Goal: Task Accomplishment & Management: Complete application form

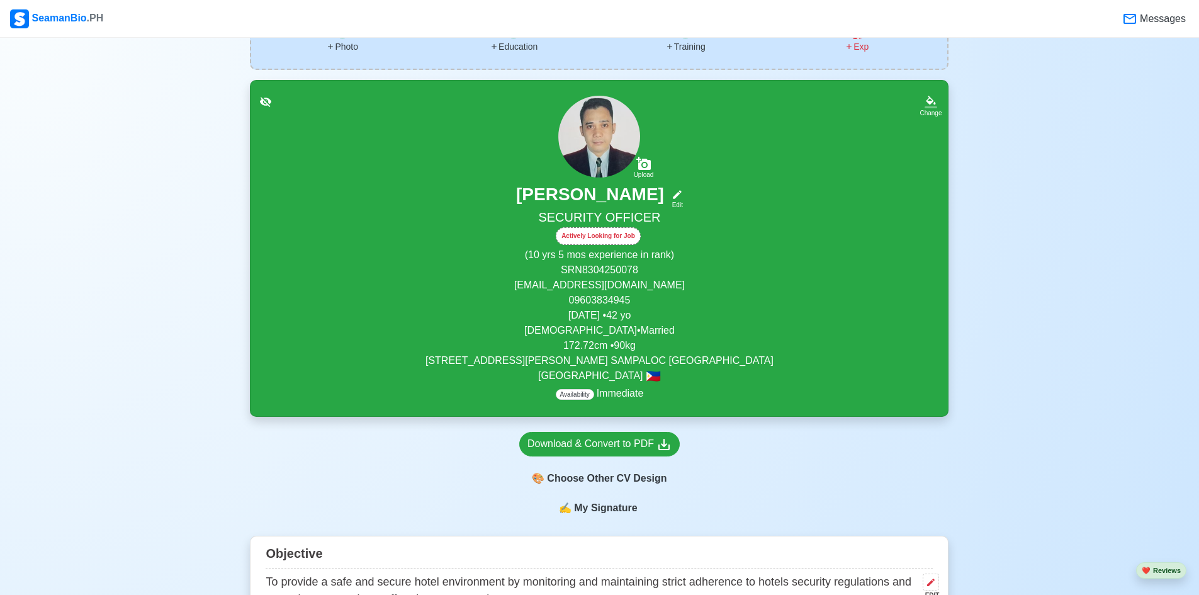
scroll to position [315, 0]
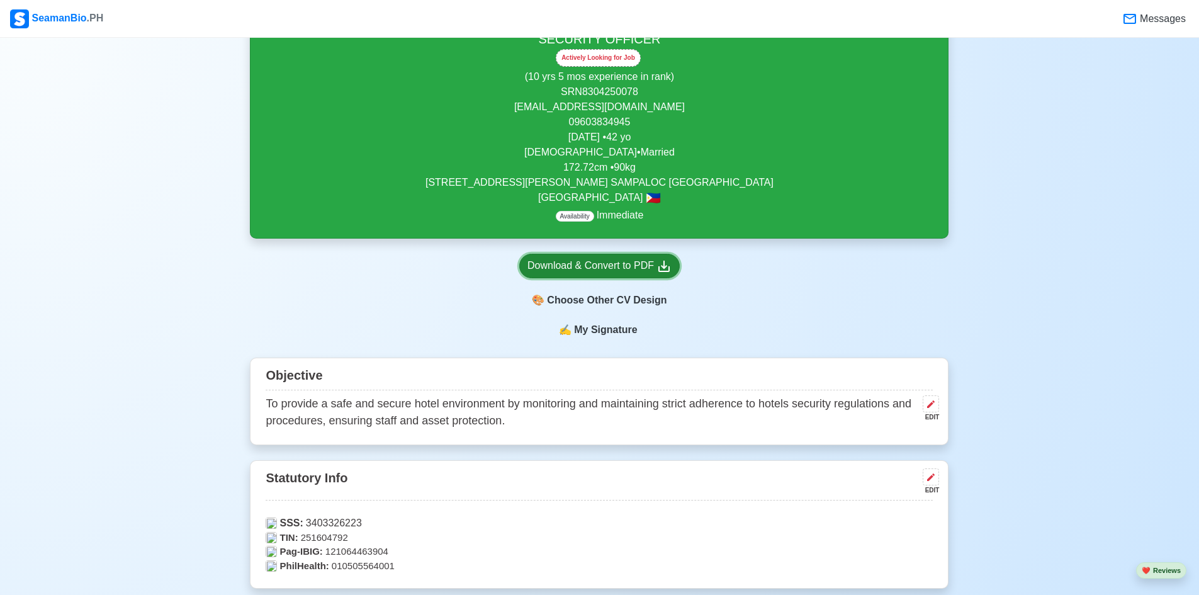
click at [615, 263] on div "Download & Convert to PDF" at bounding box center [600, 266] width 144 height 16
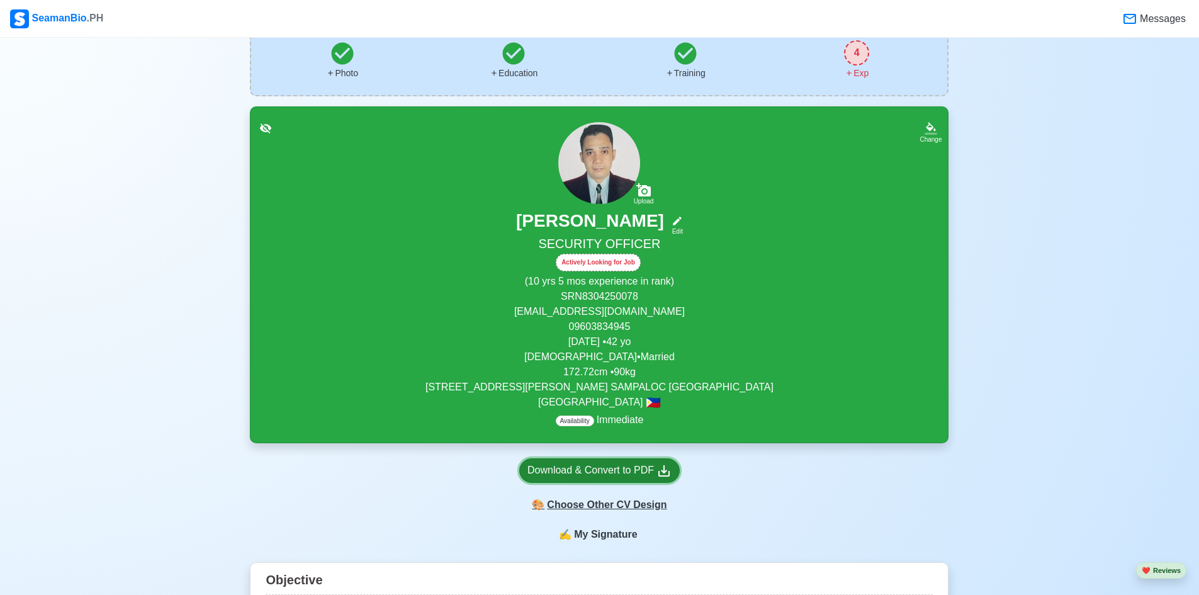
scroll to position [126, 0]
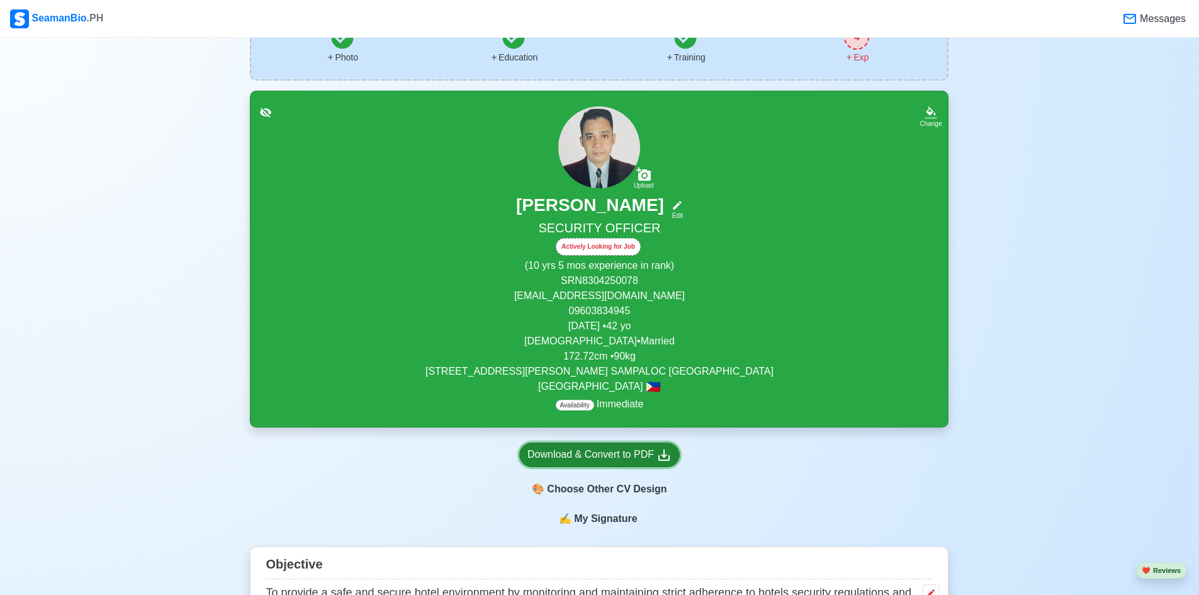
click at [602, 457] on div "Download & Convert to PDF" at bounding box center [600, 455] width 144 height 16
click at [610, 490] on div "🎨 Choose Other CV Design" at bounding box center [599, 489] width 161 height 24
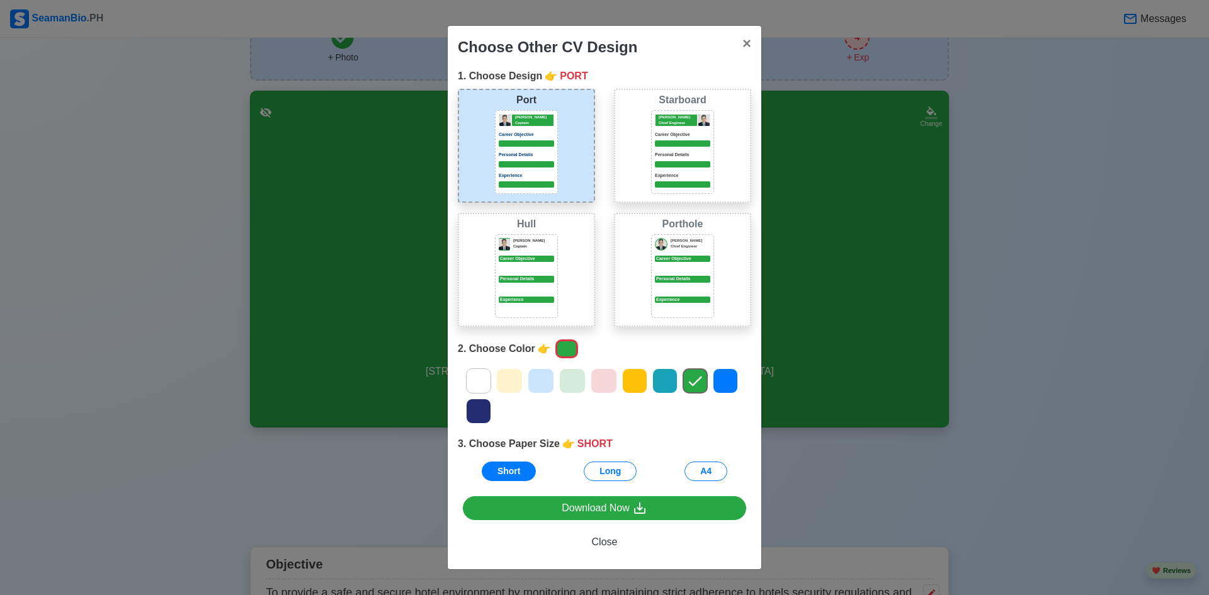
click at [730, 381] on icon at bounding box center [725, 380] width 19 height 19
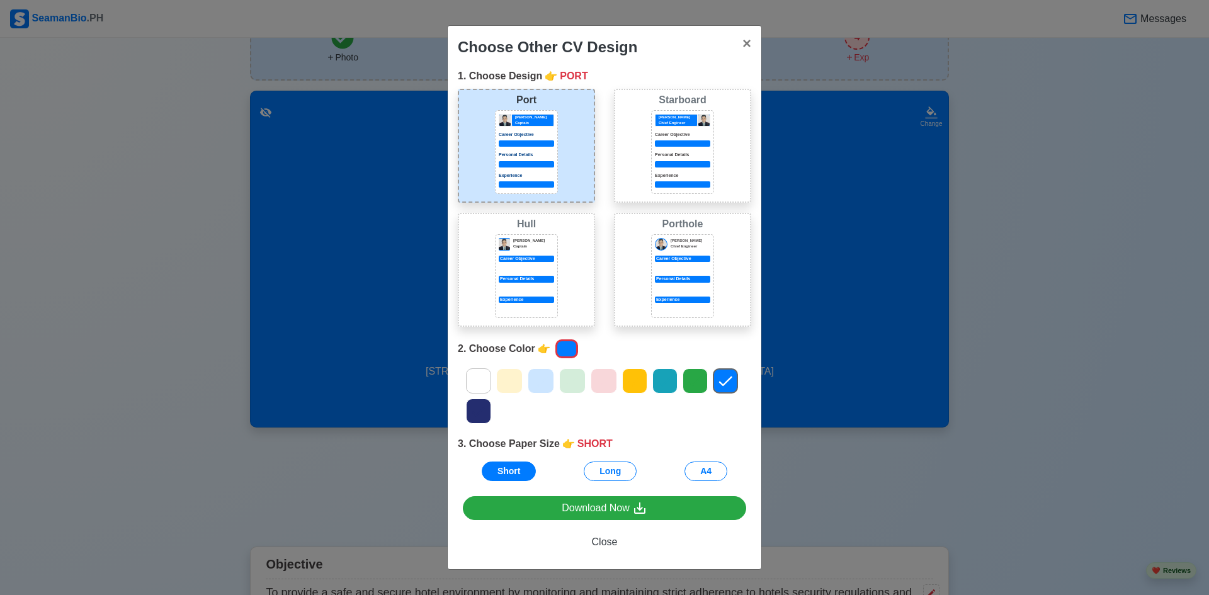
click at [481, 414] on icon at bounding box center [478, 411] width 19 height 19
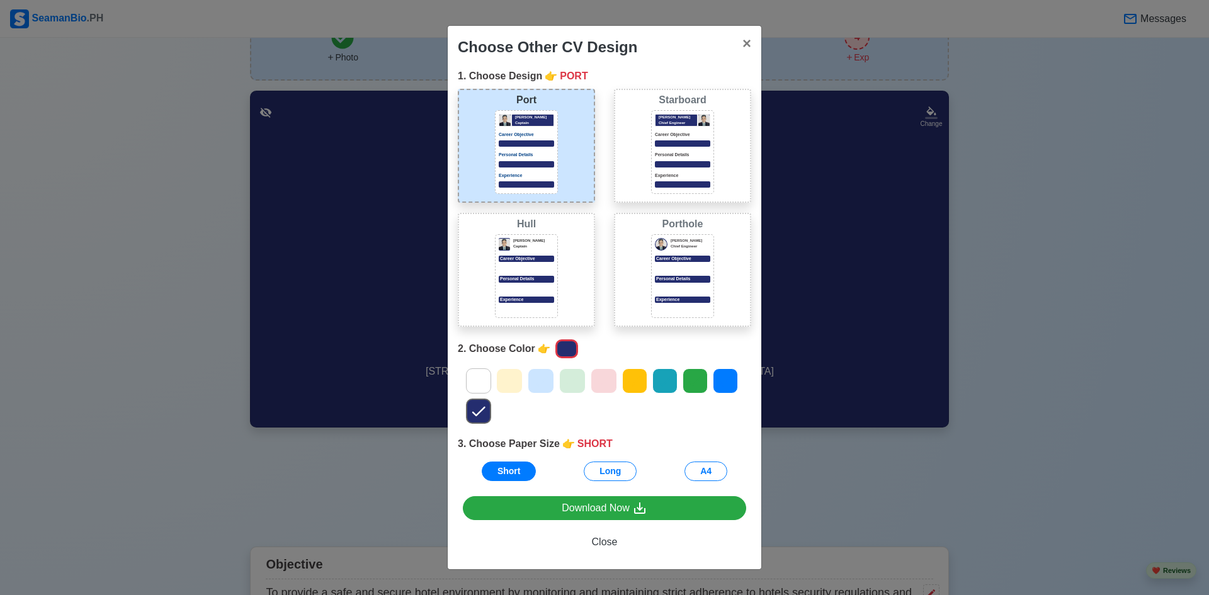
click at [482, 381] on icon at bounding box center [478, 380] width 19 height 19
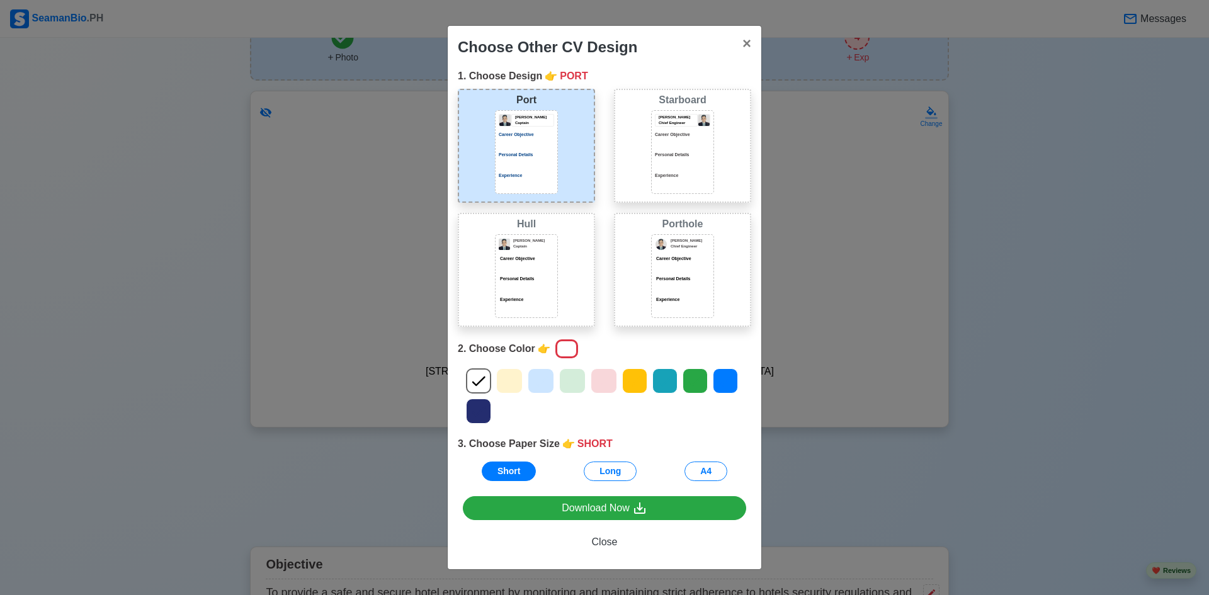
click at [670, 381] on icon at bounding box center [664, 380] width 19 height 19
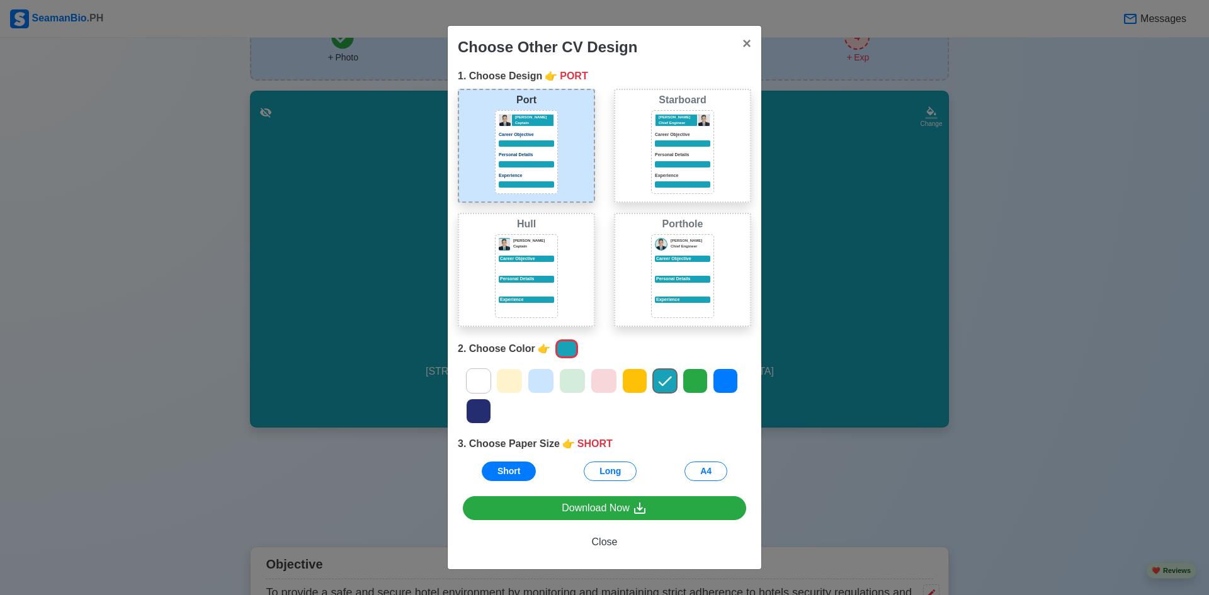
click at [499, 384] on div at bounding box center [509, 380] width 26 height 25
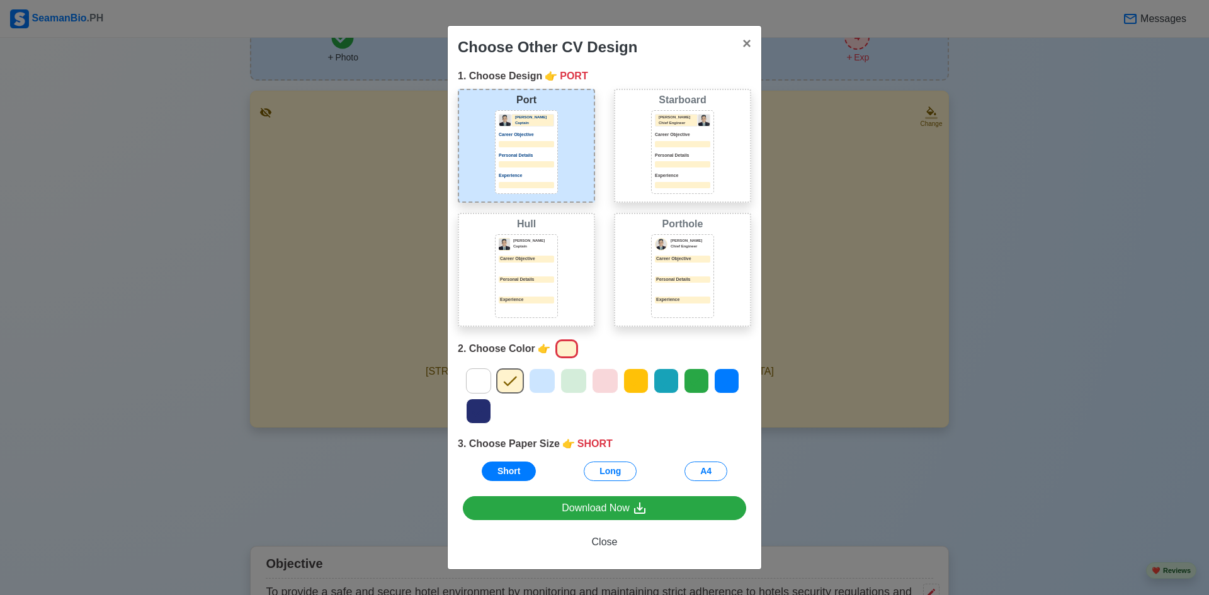
click at [525, 384] on div at bounding box center [604, 396] width 312 height 60
click at [545, 383] on icon at bounding box center [542, 380] width 19 height 19
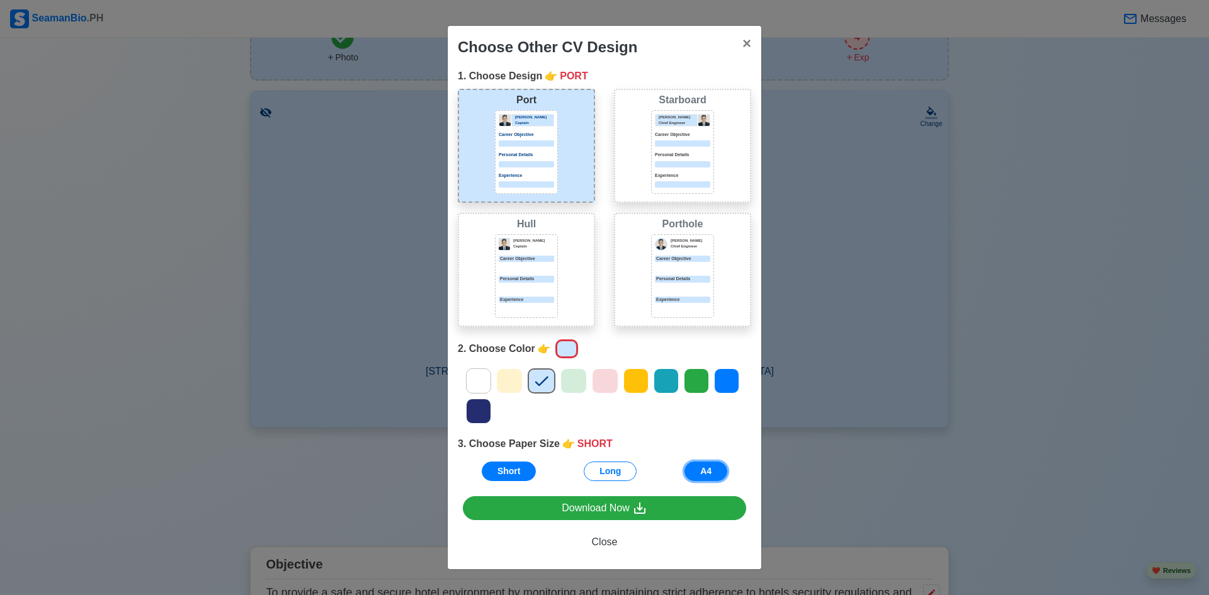
click at [705, 466] on button "A4" at bounding box center [705, 471] width 43 height 20
click at [476, 414] on icon at bounding box center [478, 411] width 13 height 10
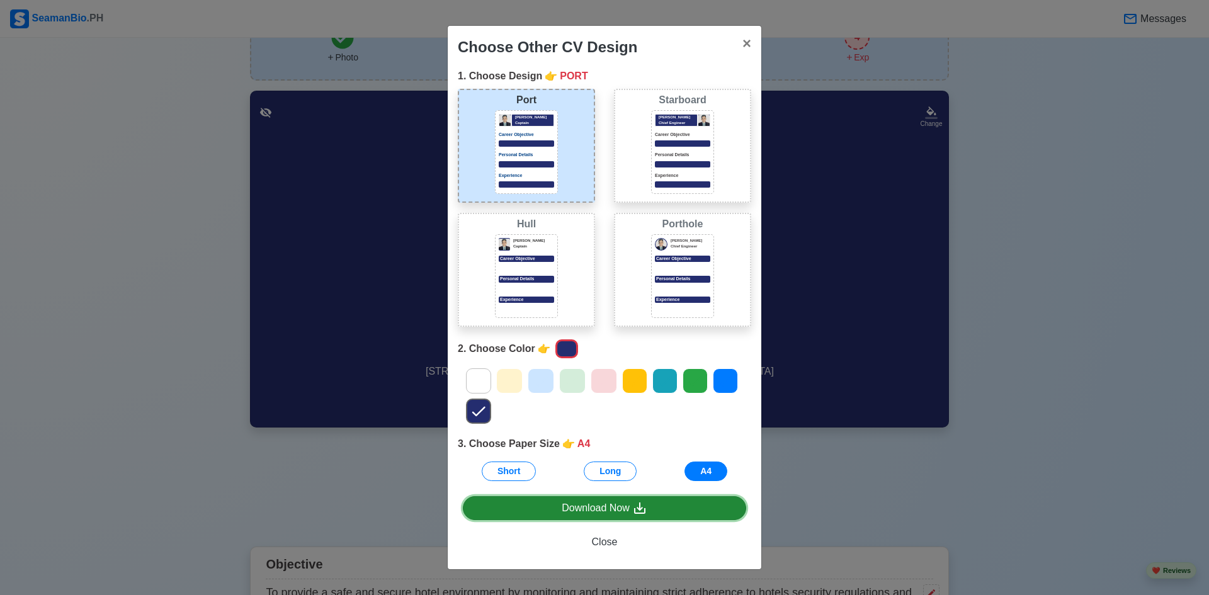
click at [606, 506] on div "Download Now" at bounding box center [605, 508] width 86 height 16
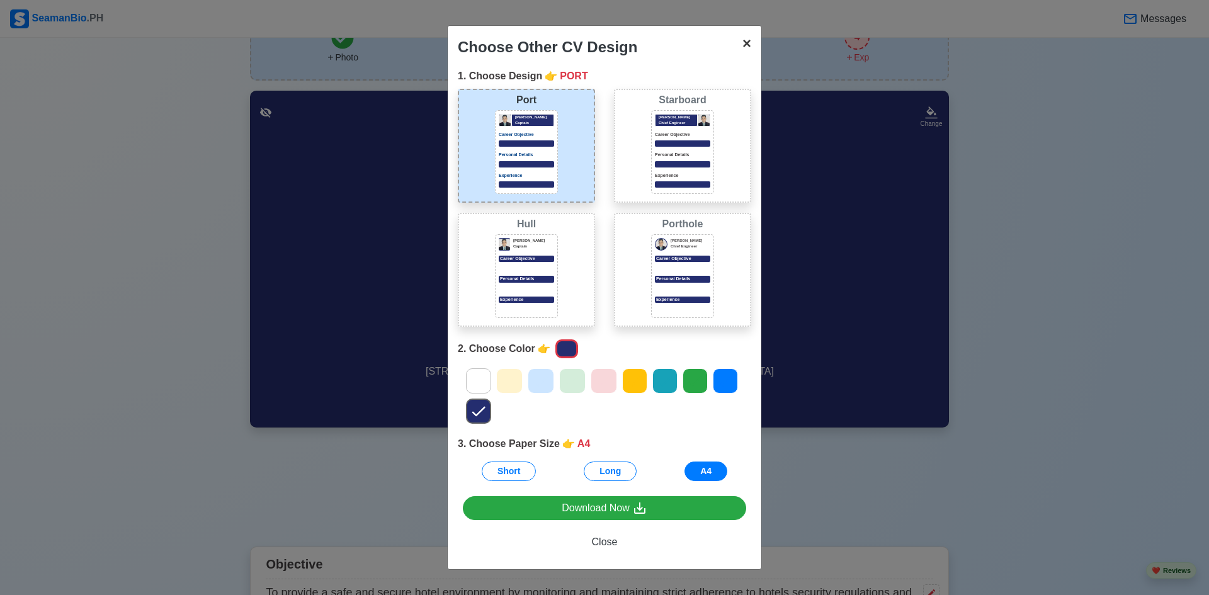
click at [748, 45] on span "×" at bounding box center [746, 43] width 9 height 17
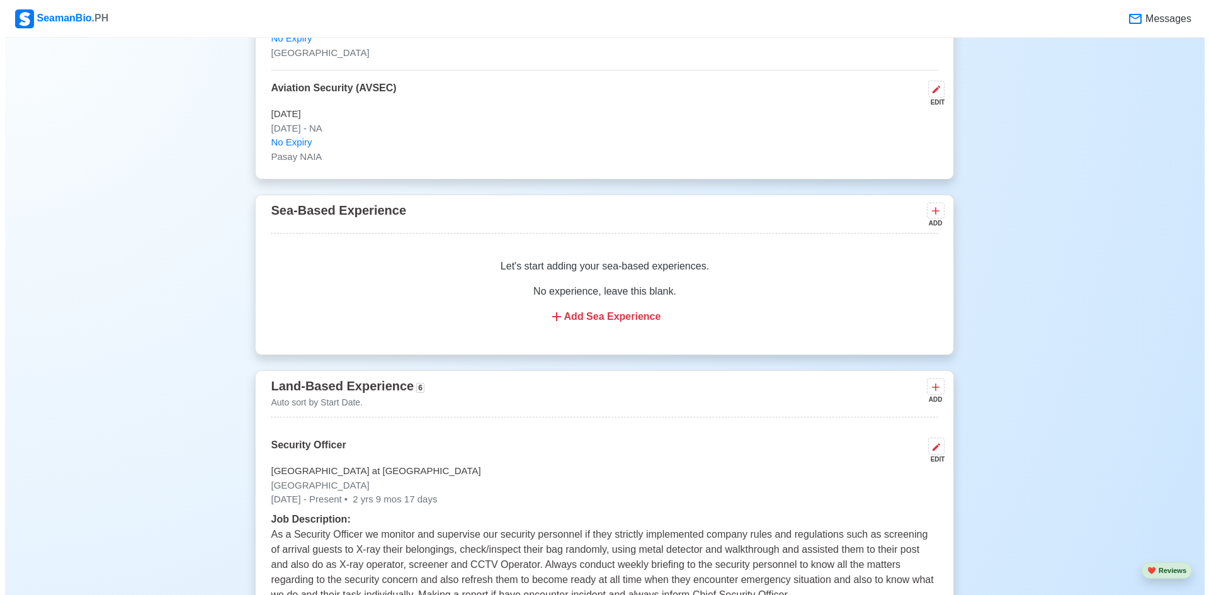
scroll to position [2518, 0]
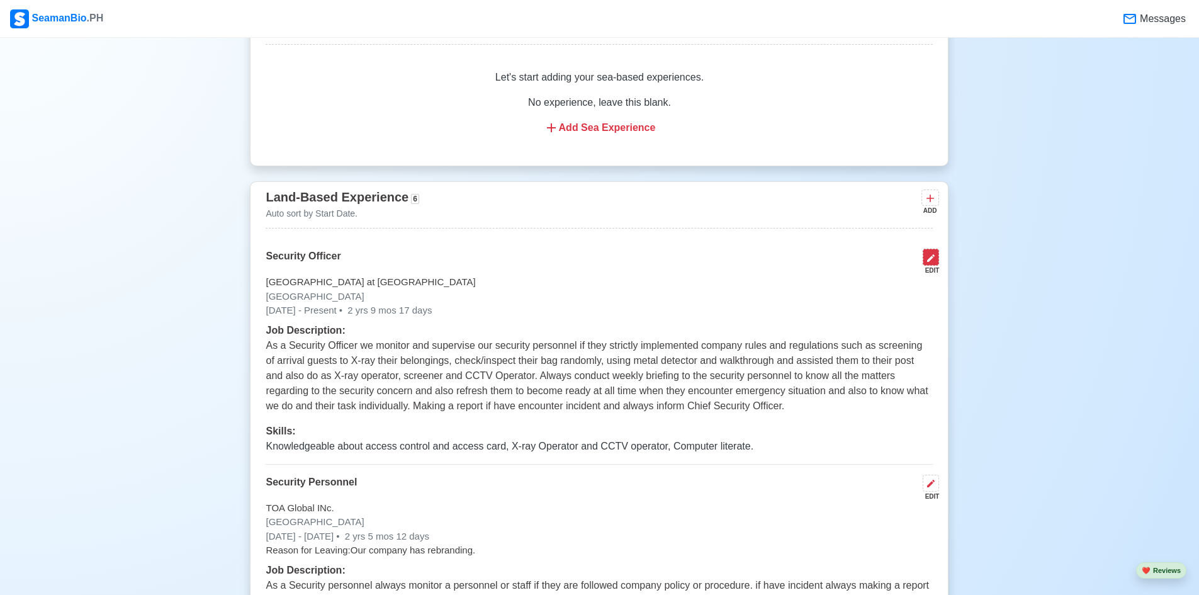
click at [927, 263] on icon at bounding box center [931, 258] width 10 height 10
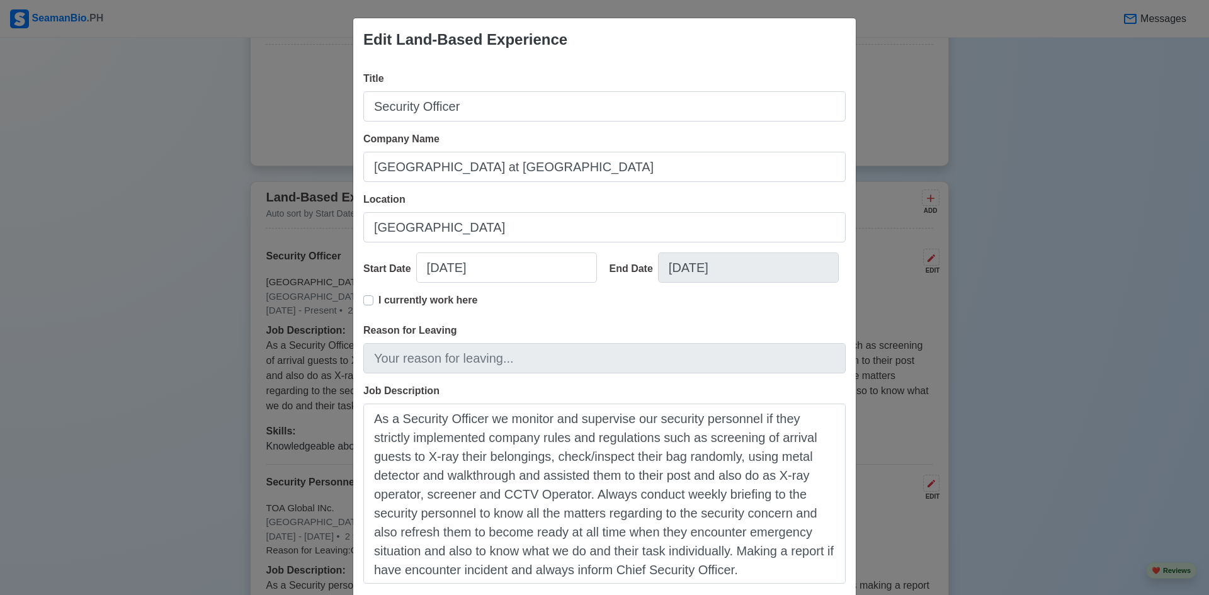
click at [1053, 152] on div "Edit Land-Based Experience Title Security Officer Company Name Novotel Suites […" at bounding box center [604, 297] width 1209 height 595
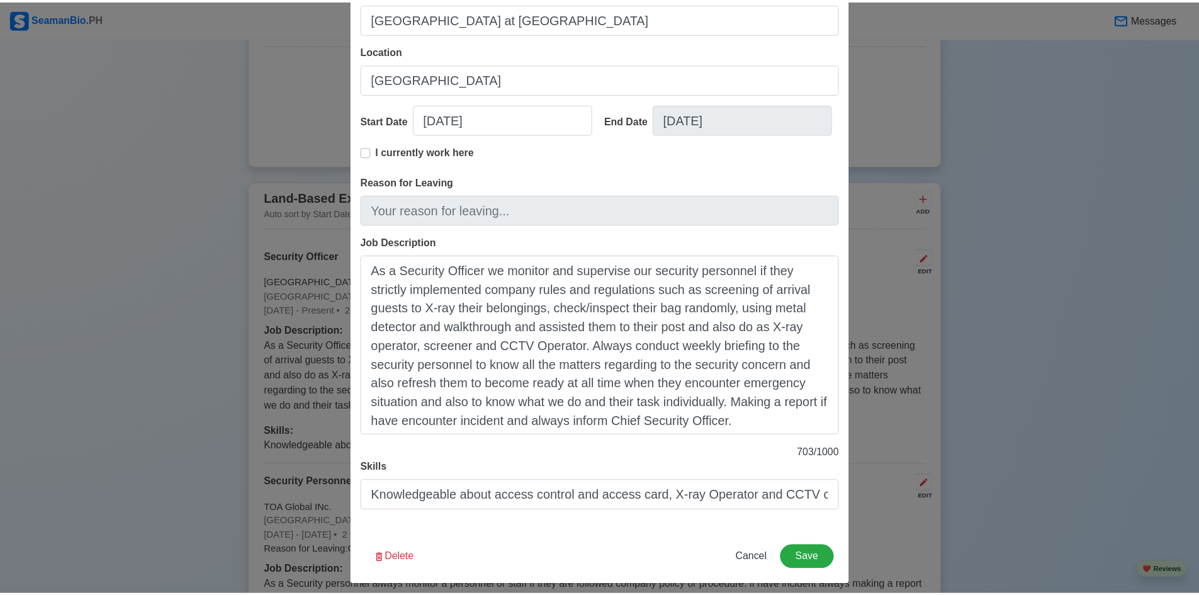
scroll to position [157, 0]
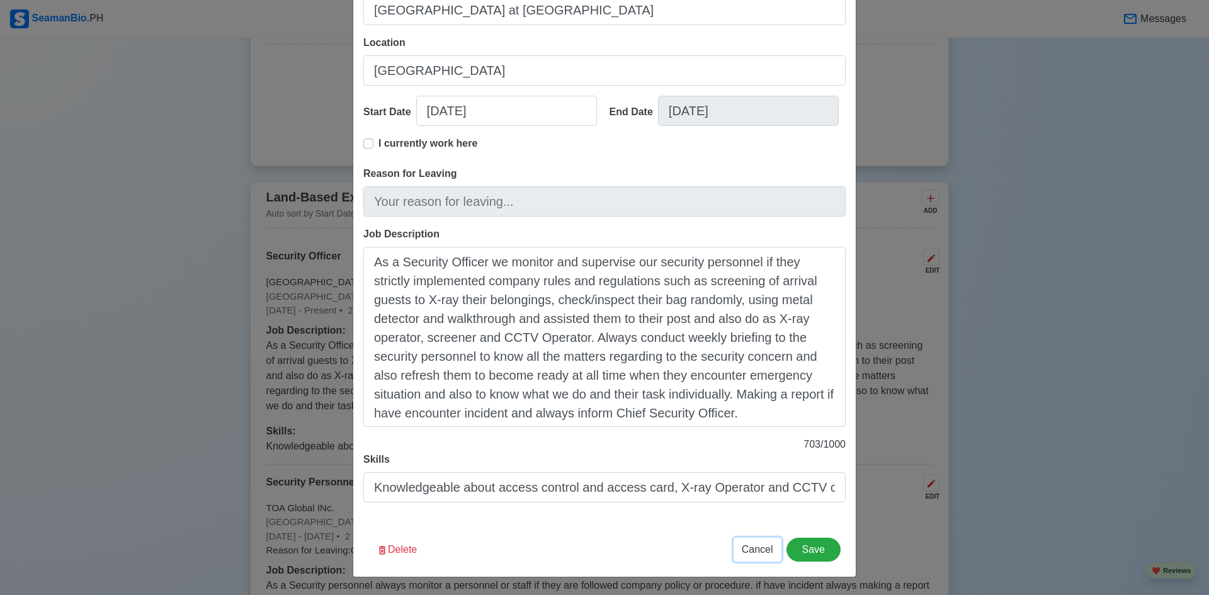
click at [745, 548] on span "Cancel" at bounding box center [757, 549] width 31 height 11
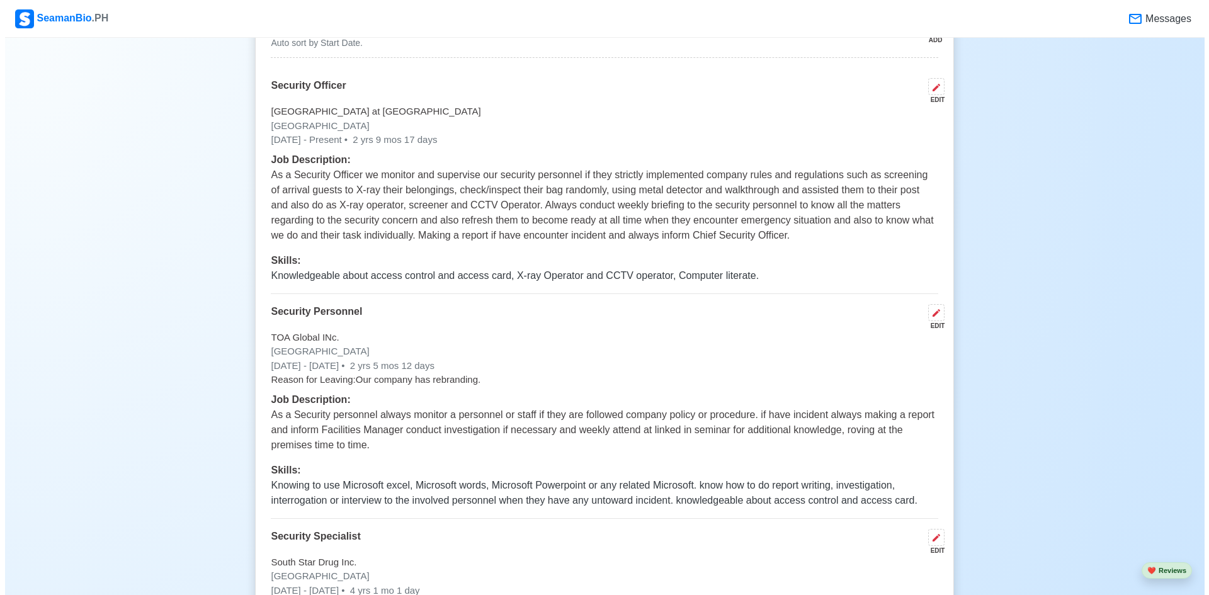
scroll to position [2707, 0]
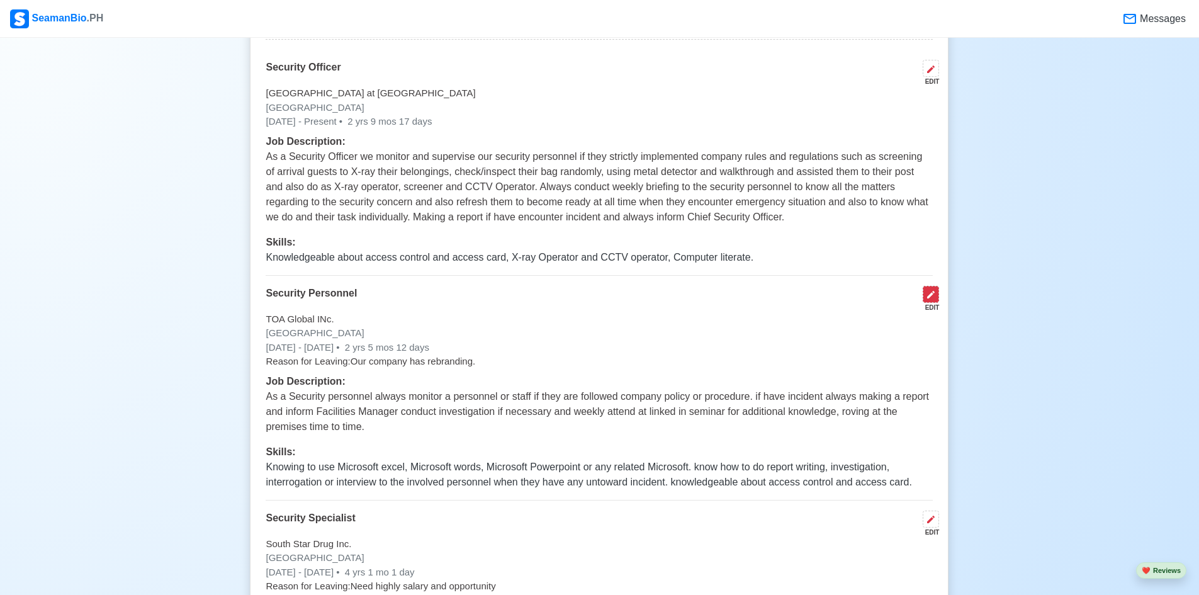
click at [935, 300] on icon at bounding box center [931, 295] width 10 height 10
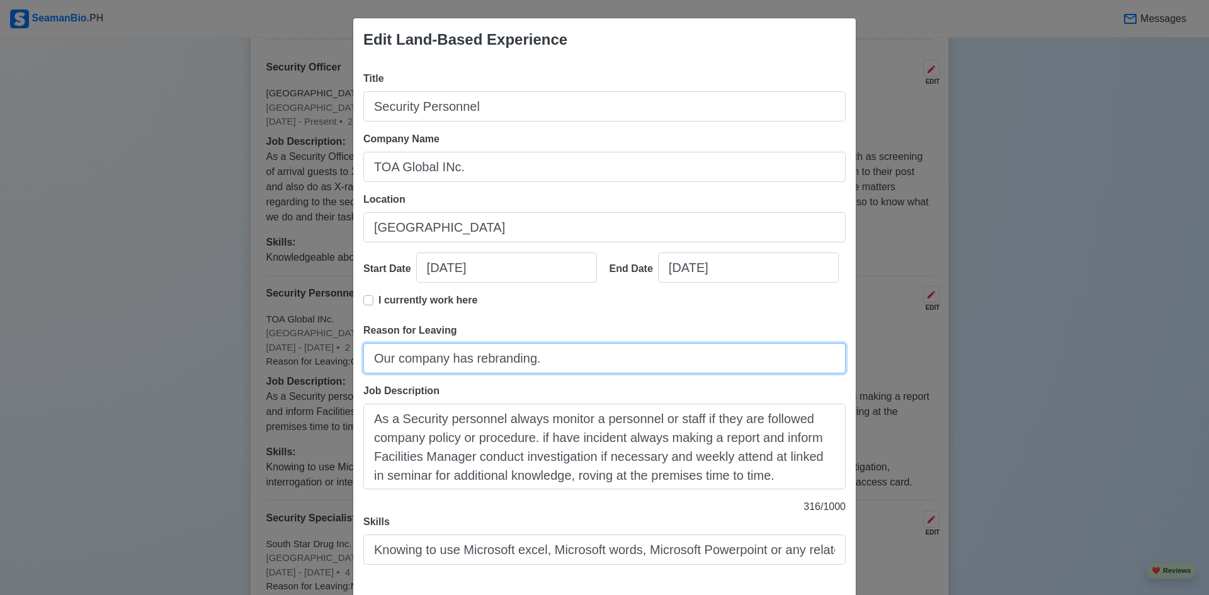
drag, startPoint x: 556, startPoint y: 357, endPoint x: 330, endPoint y: 354, distance: 225.4
click at [330, 354] on div "Edit Land-Based Experience Title Security Personnel Company Name TOA Global INc…" at bounding box center [604, 297] width 1209 height 595
click at [1039, 424] on div "Edit Land-Based Experience Title Security Personnel Company Name TOA Global INc…" at bounding box center [604, 297] width 1209 height 595
click at [1116, 110] on div "Edit Land-Based Experience Title Security Personnel Company Name TOA Global INc…" at bounding box center [604, 297] width 1209 height 595
click at [999, 452] on div "Edit Land-Based Experience Title Security Personnel Company Name TOA Global INc…" at bounding box center [604, 297] width 1209 height 595
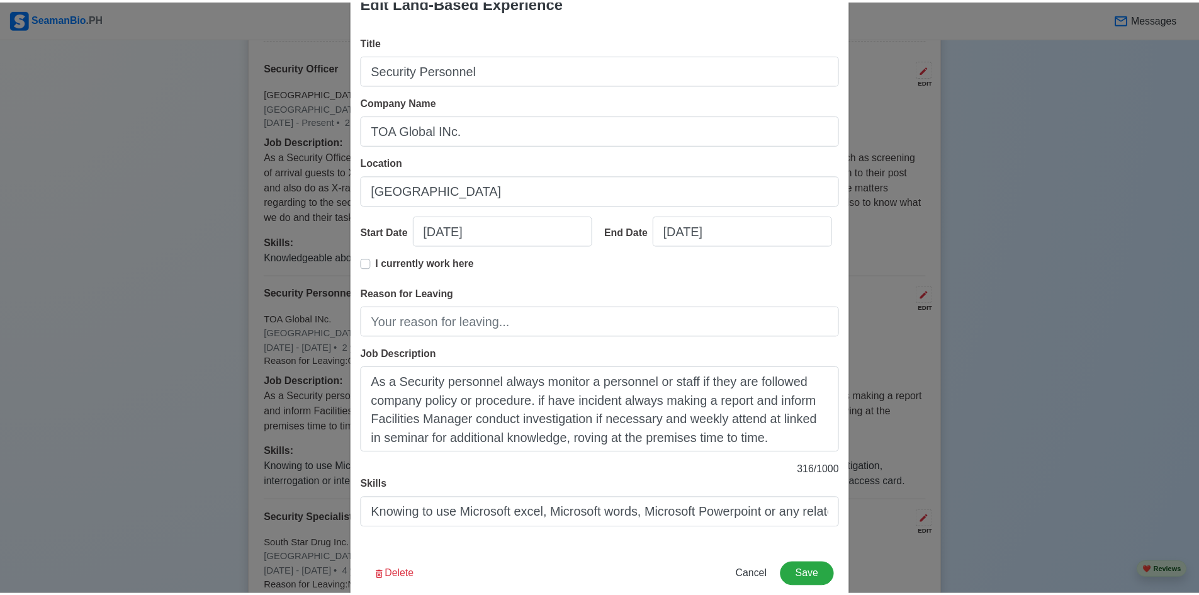
scroll to position [62, 0]
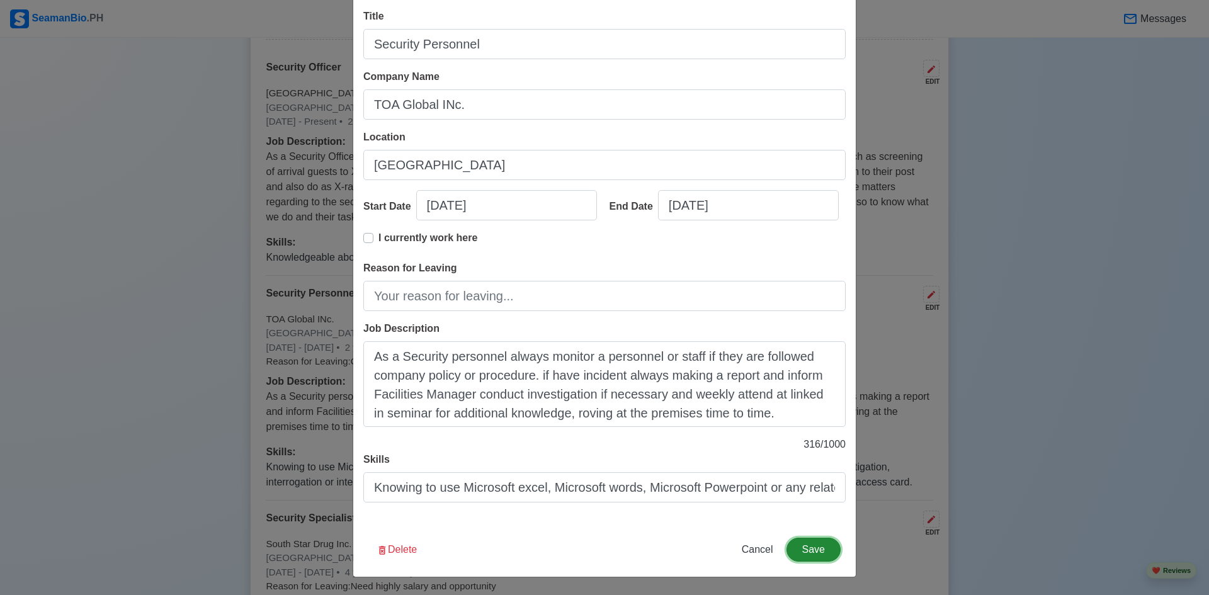
click at [806, 553] on button "Save" at bounding box center [813, 550] width 54 height 24
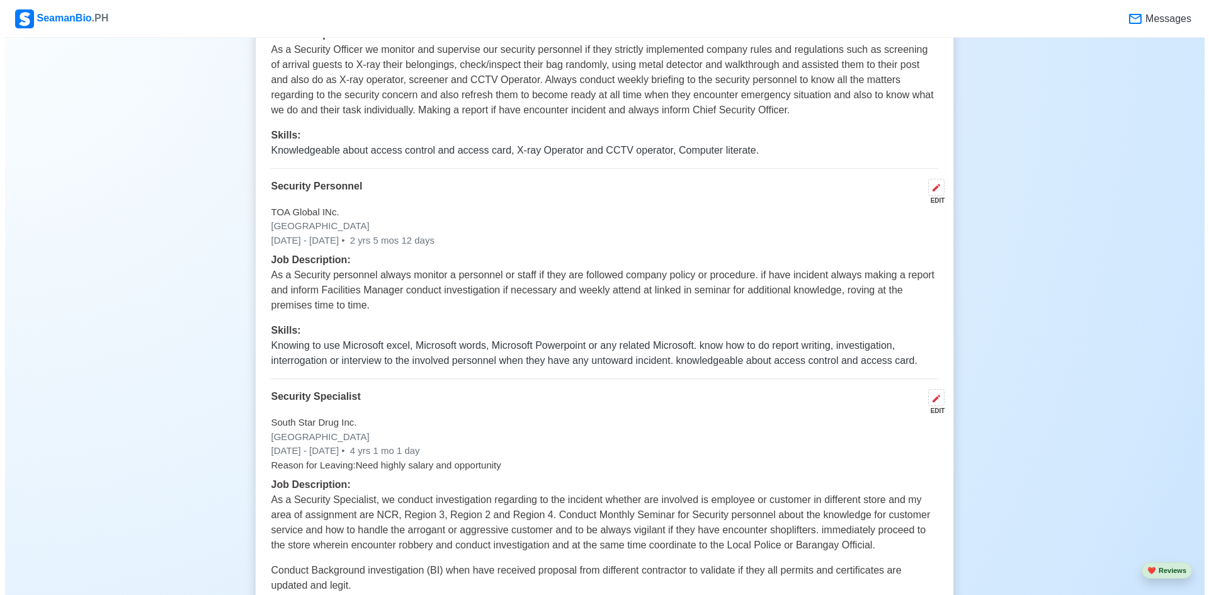
scroll to position [2833, 0]
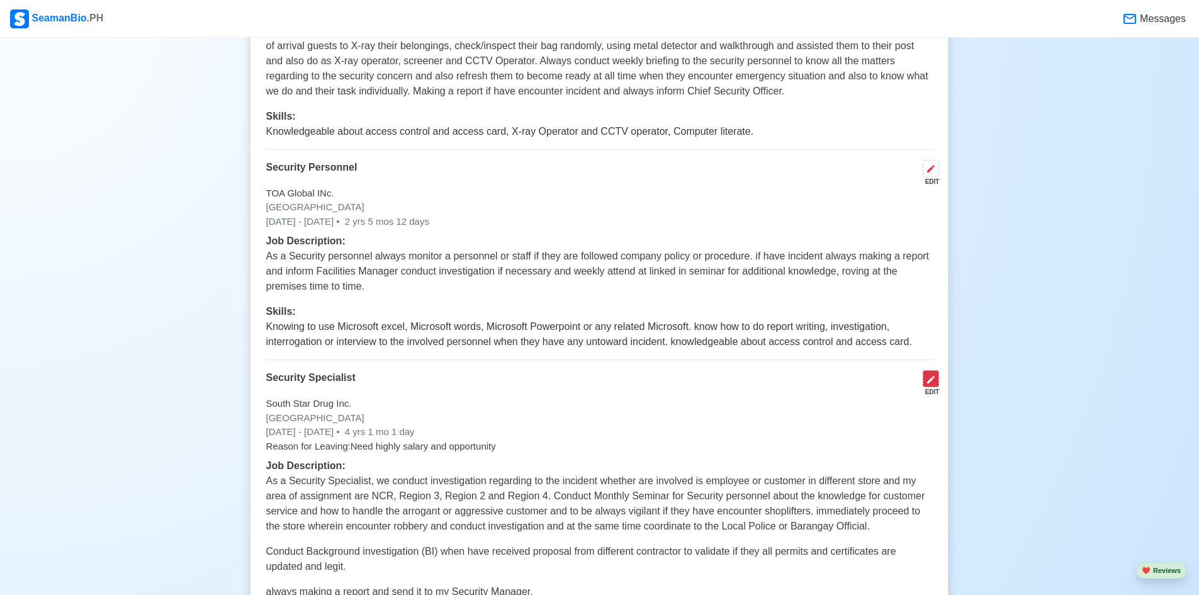
click at [932, 385] on icon at bounding box center [931, 380] width 10 height 10
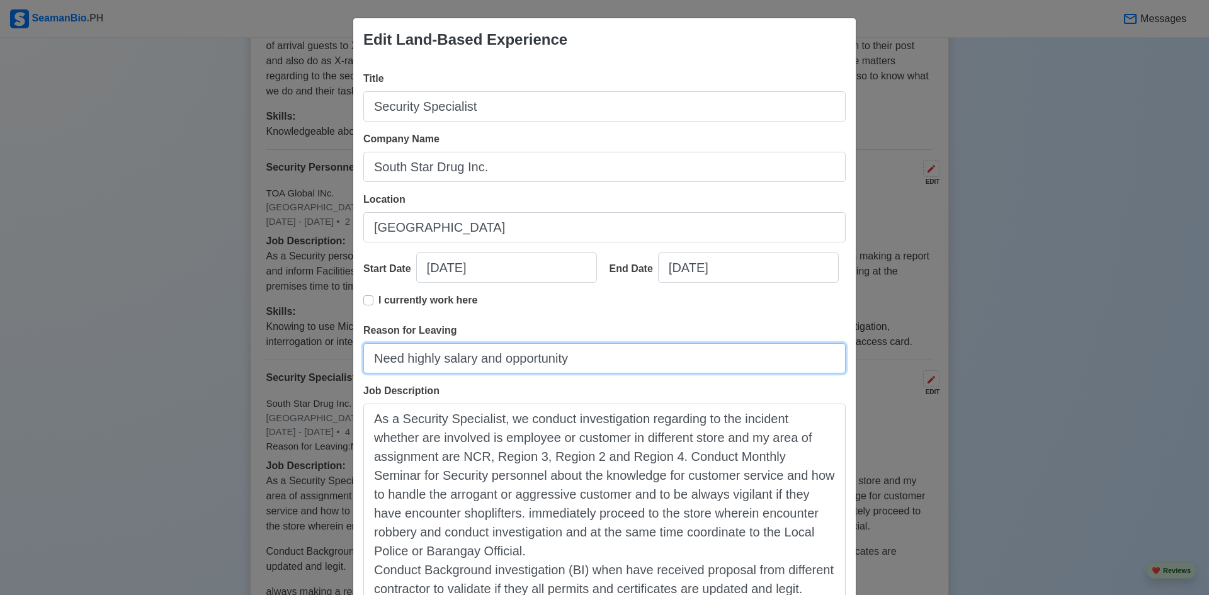
drag, startPoint x: 681, startPoint y: 361, endPoint x: 481, endPoint y: 357, distance: 199.6
click at [481, 357] on input "Need highly salary and opportunity" at bounding box center [604, 358] width 482 height 30
drag, startPoint x: 368, startPoint y: 360, endPoint x: 621, endPoint y: 357, distance: 253.1
click at [621, 357] on input "Need highly salary and opportunity" at bounding box center [604, 358] width 482 height 30
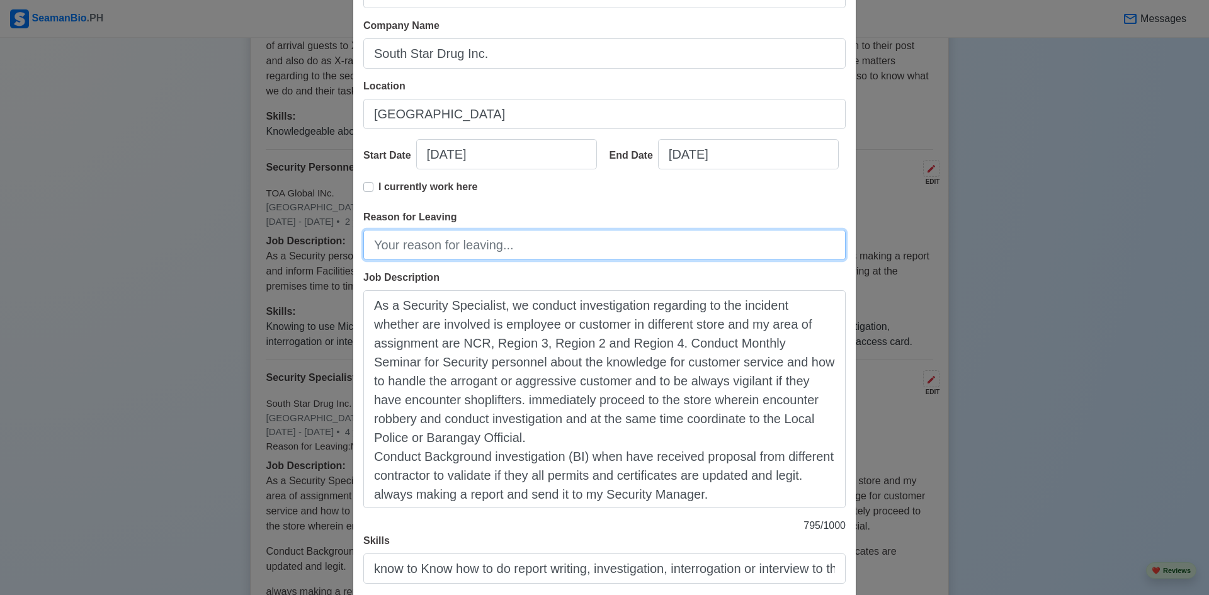
scroll to position [195, 0]
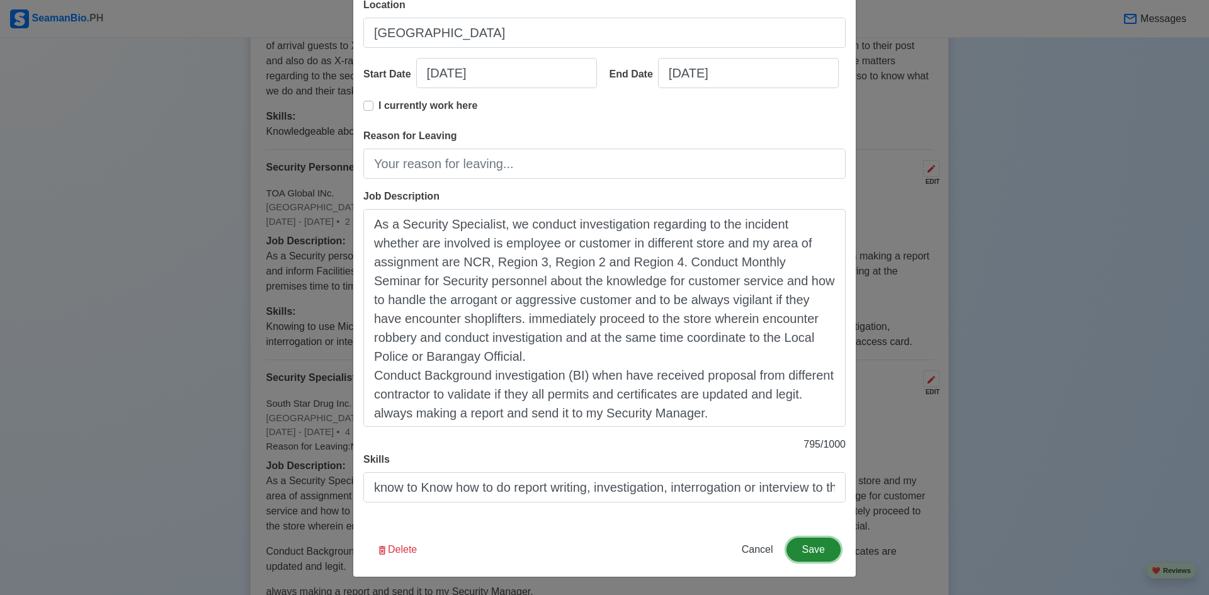
click at [801, 555] on button "Save" at bounding box center [813, 550] width 54 height 24
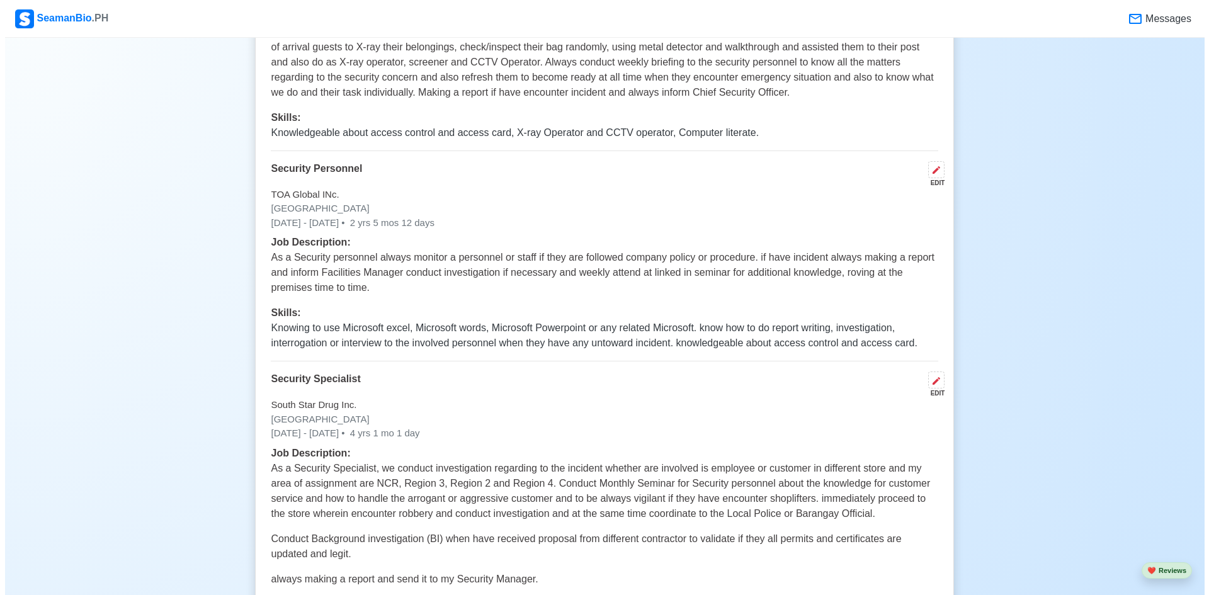
scroll to position [3083, 0]
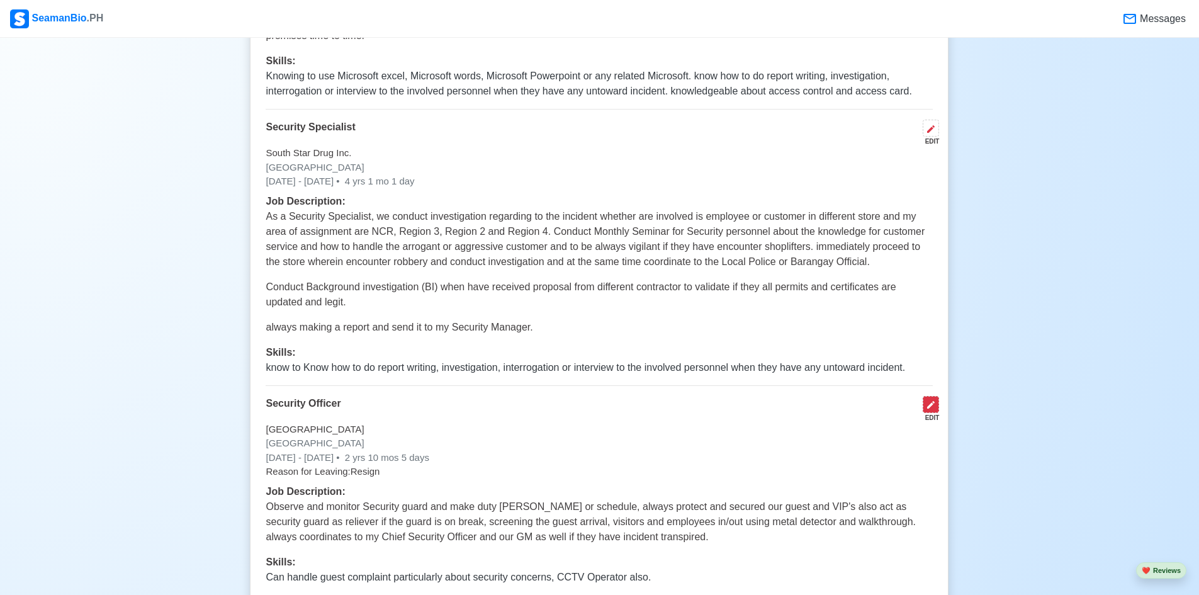
click at [933, 410] on icon at bounding box center [931, 405] width 10 height 10
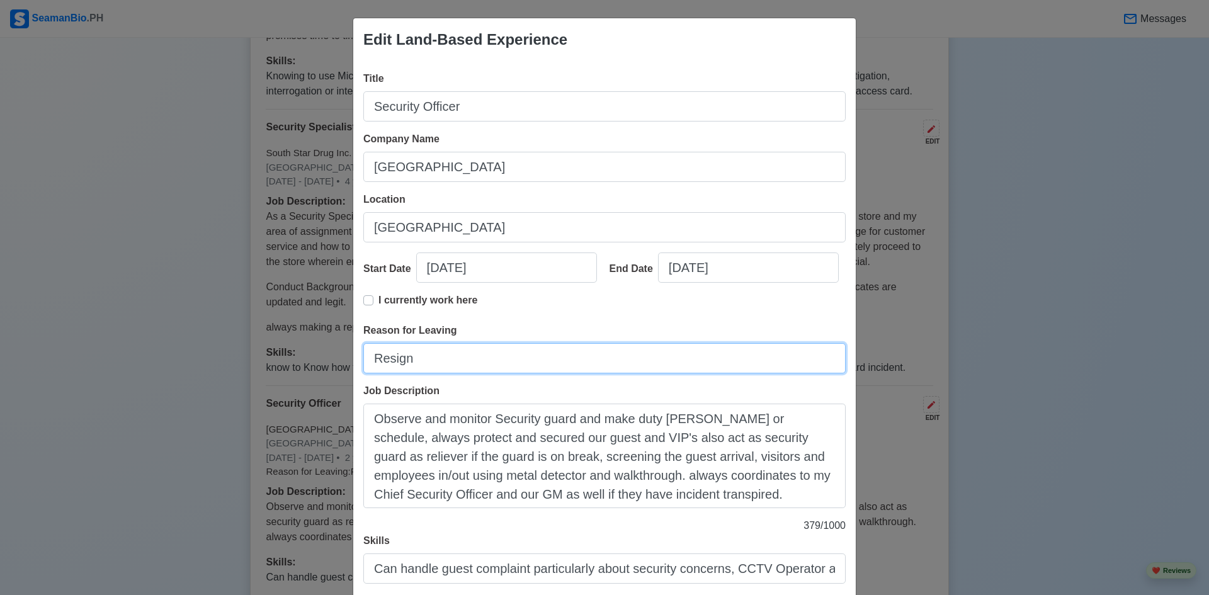
drag, startPoint x: 431, startPoint y: 363, endPoint x: 348, endPoint y: 363, distance: 83.1
click at [353, 363] on div "Title Security Officer Company Name City Garden Suites [GEOGRAPHIC_DATA] Locati…" at bounding box center [604, 332] width 502 height 543
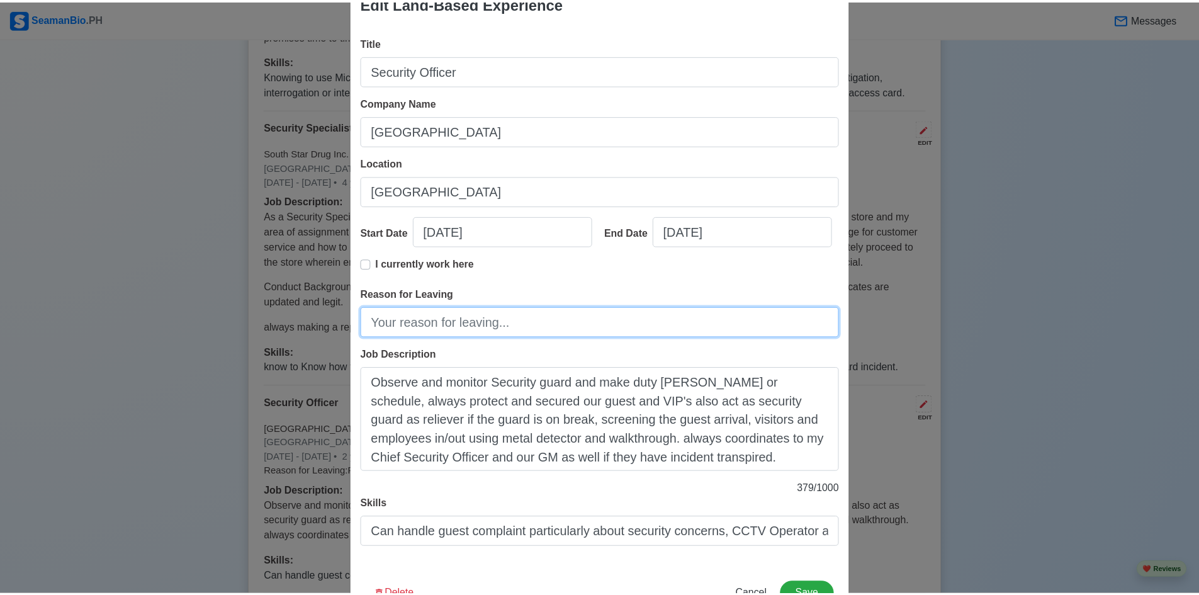
scroll to position [81, 0]
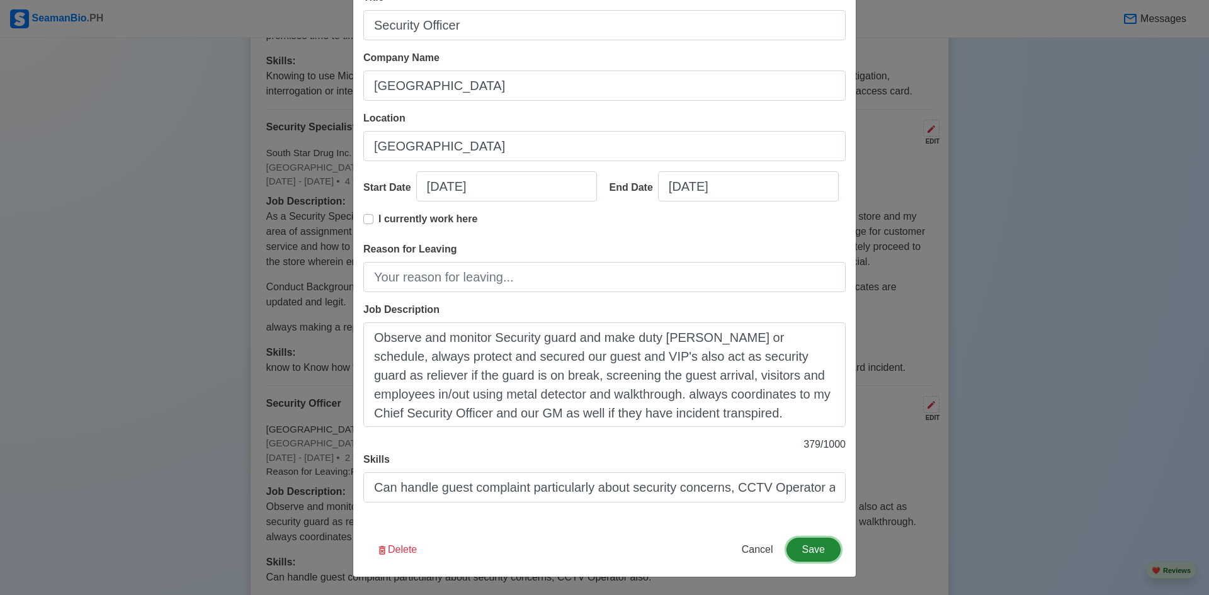
click at [806, 551] on button "Save" at bounding box center [813, 550] width 54 height 24
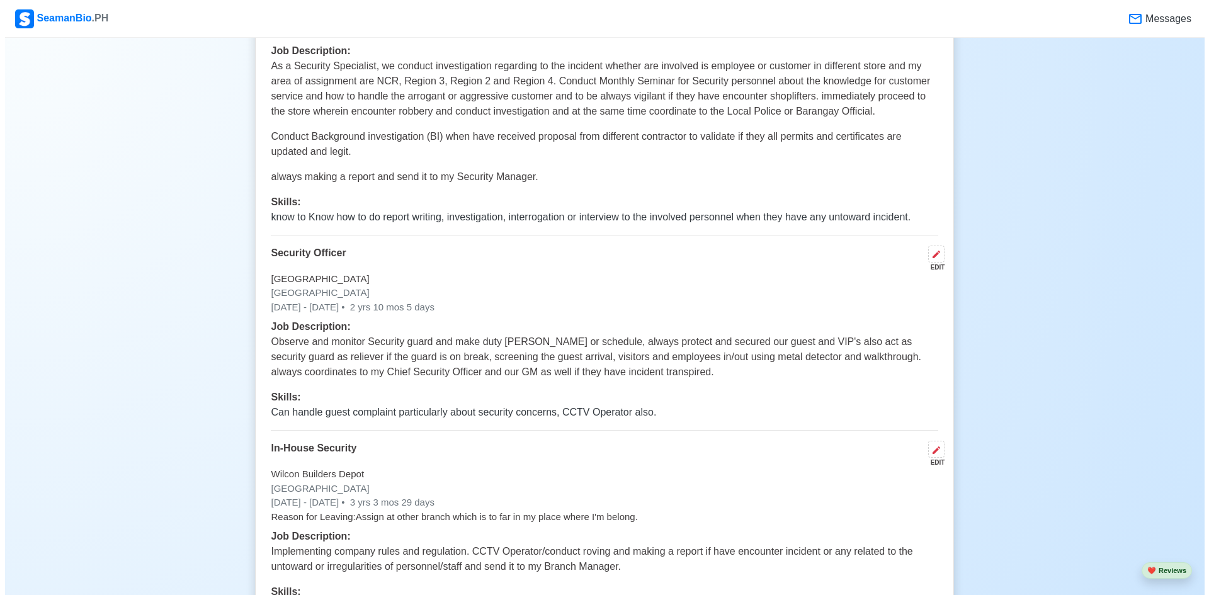
scroll to position [3398, 0]
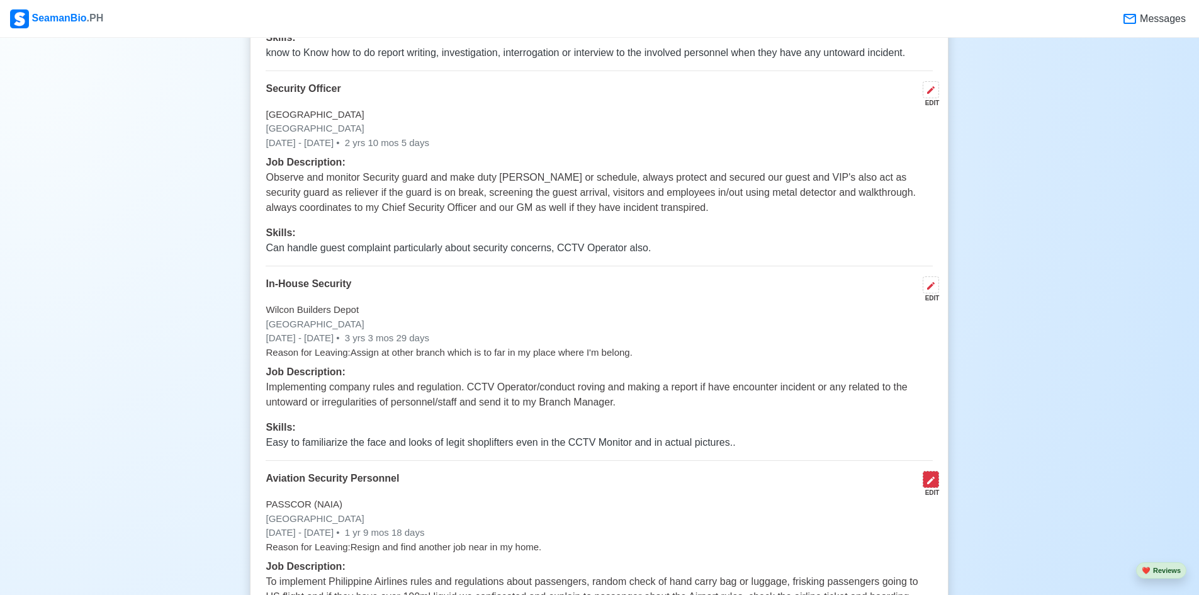
click at [930, 485] on icon at bounding box center [931, 480] width 10 height 10
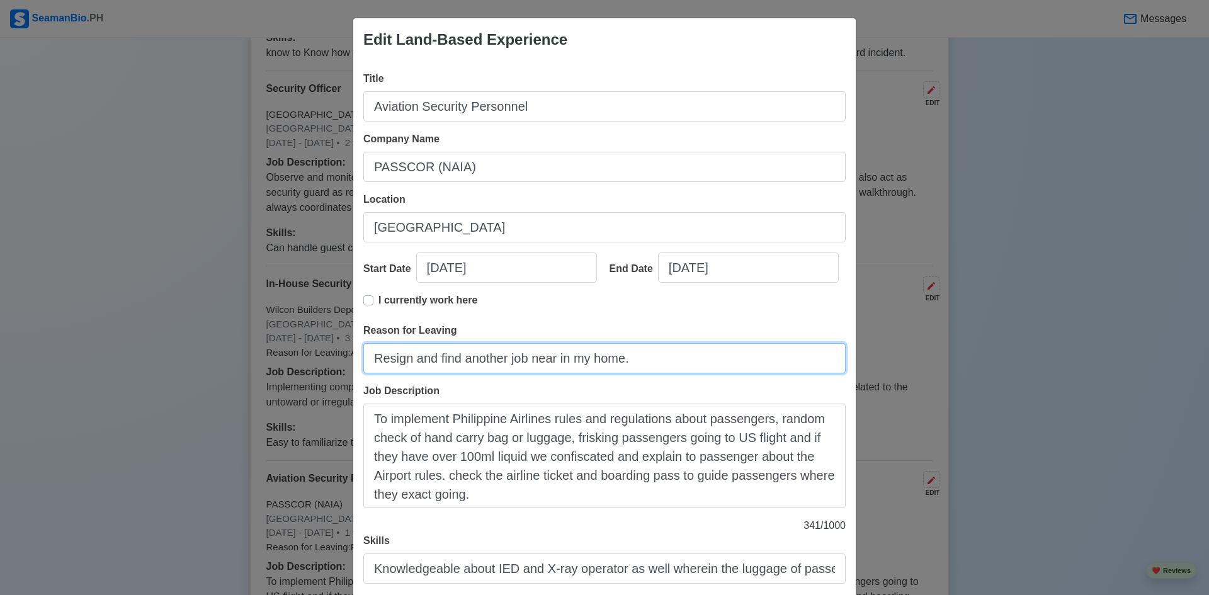
drag, startPoint x: 630, startPoint y: 363, endPoint x: 371, endPoint y: 366, distance: 258.1
click at [371, 366] on input "Resign and find another job near in my home." at bounding box center [604, 358] width 482 height 30
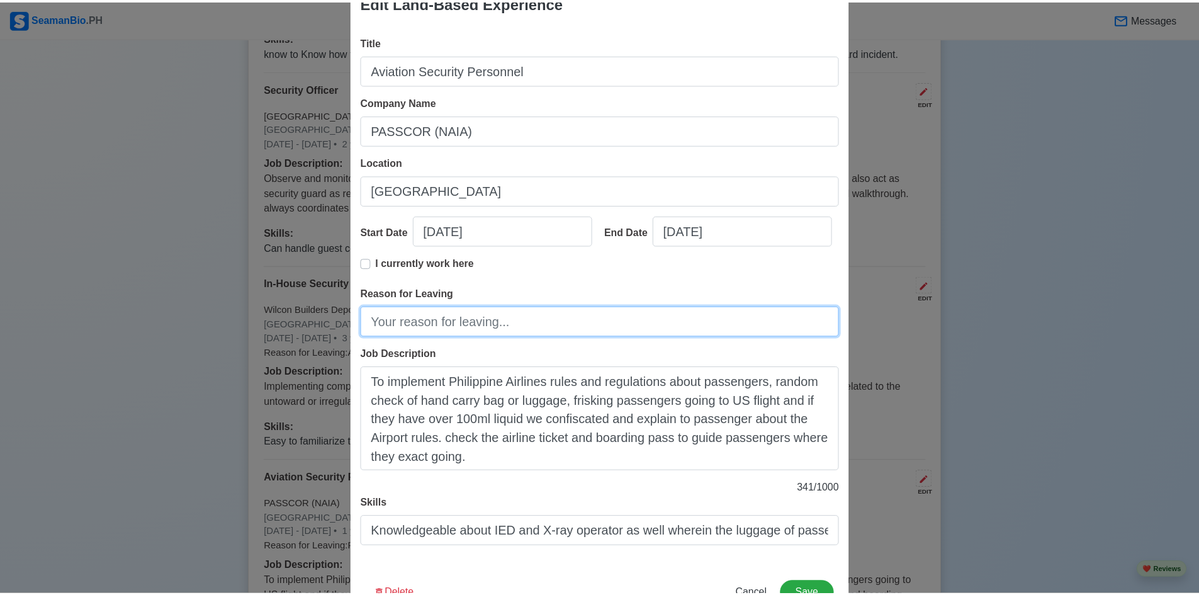
scroll to position [81, 0]
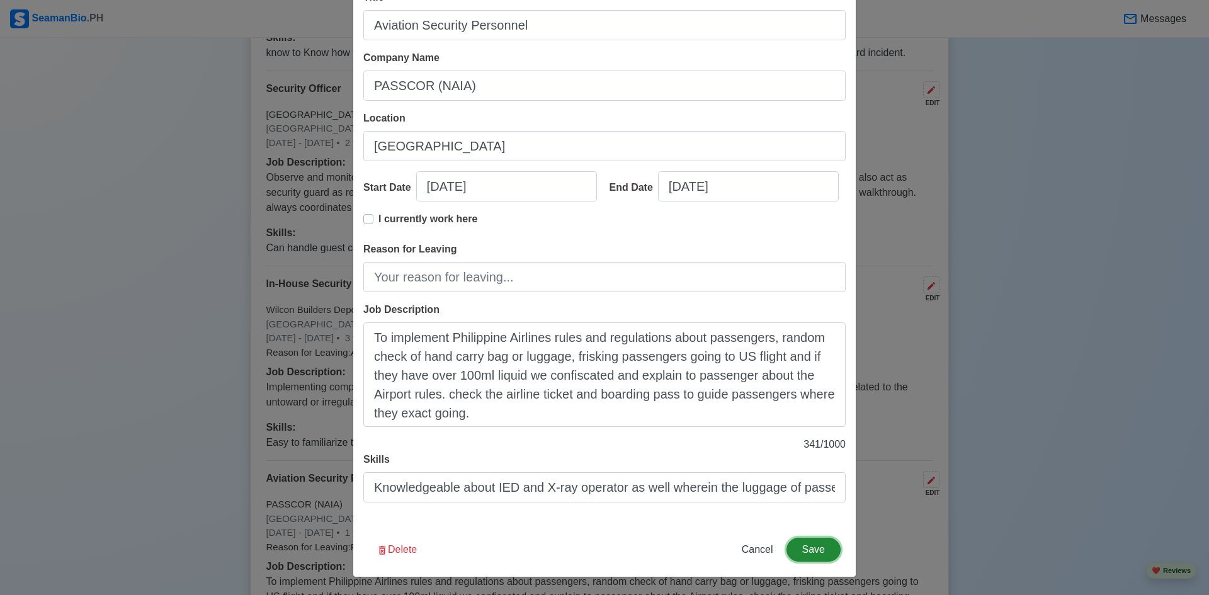
click at [810, 548] on button "Save" at bounding box center [813, 550] width 54 height 24
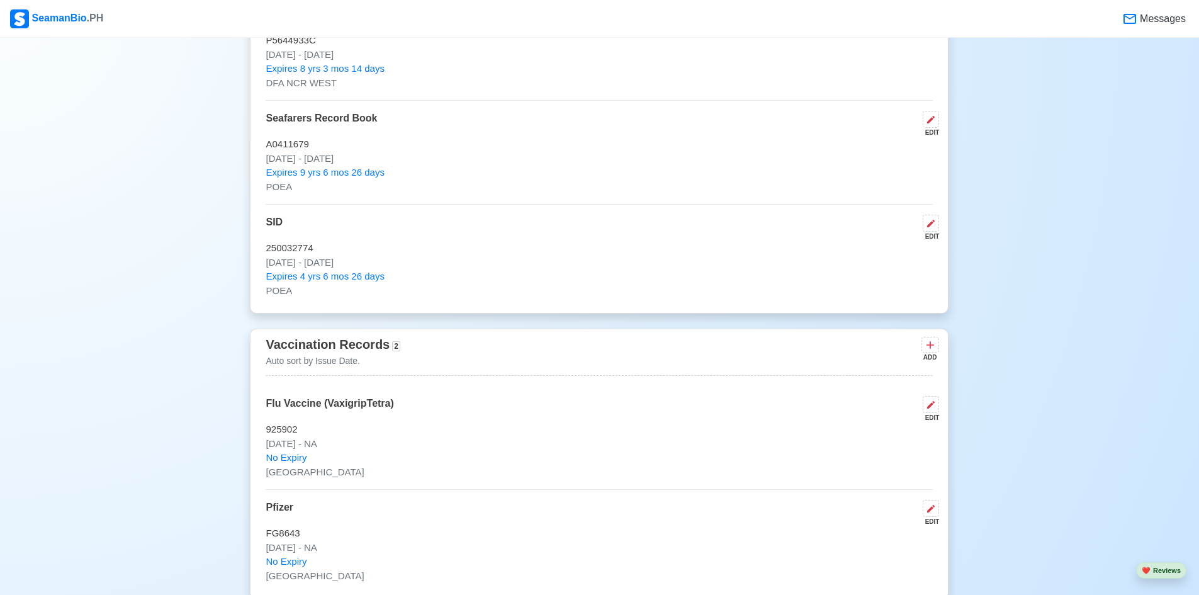
scroll to position [1447, 0]
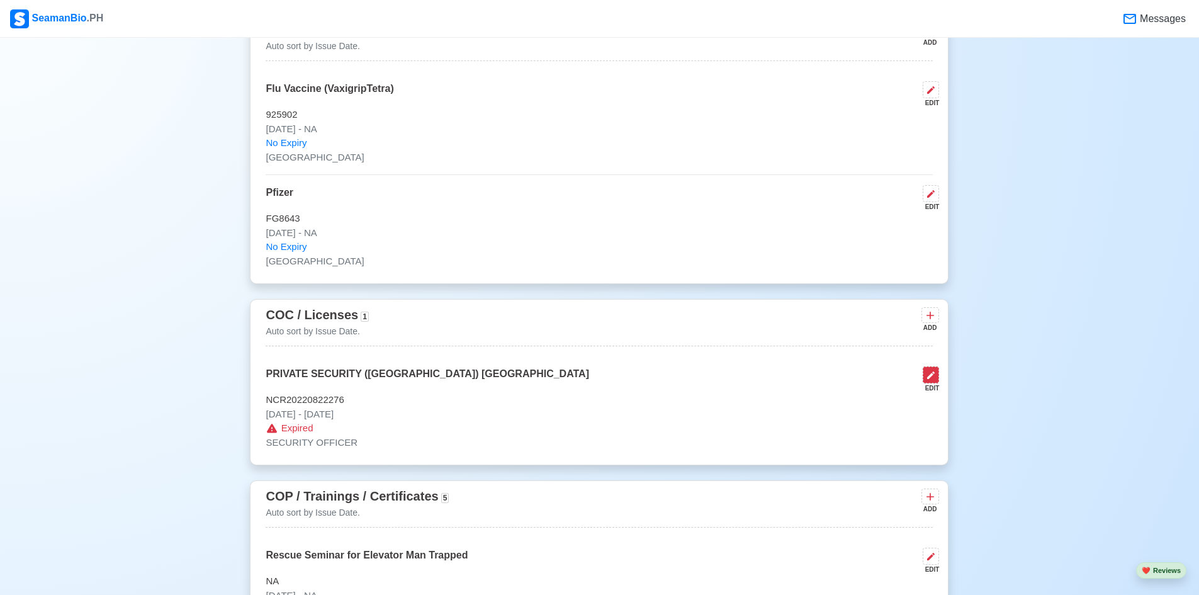
click at [927, 379] on icon at bounding box center [931, 375] width 10 height 10
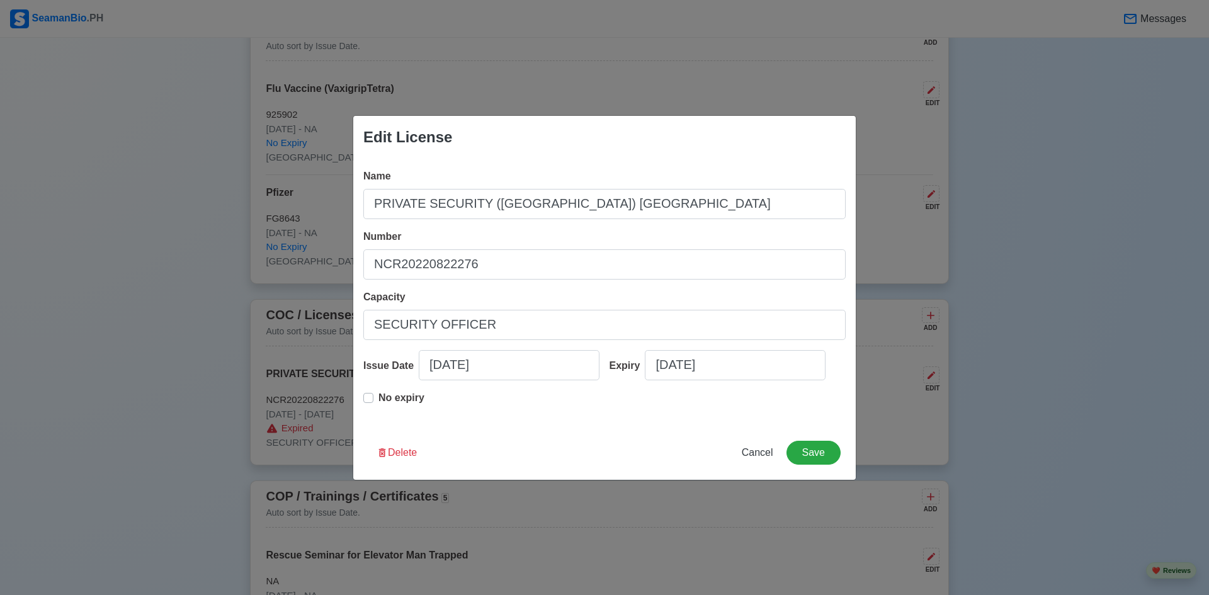
click at [1149, 397] on div "Edit License Name PRIVATE SECURITY ([GEOGRAPHIC_DATA]) [GEOGRAPHIC_DATA] Number…" at bounding box center [604, 297] width 1209 height 595
click at [748, 449] on span "Cancel" at bounding box center [757, 452] width 31 height 11
type input "[DATE]"
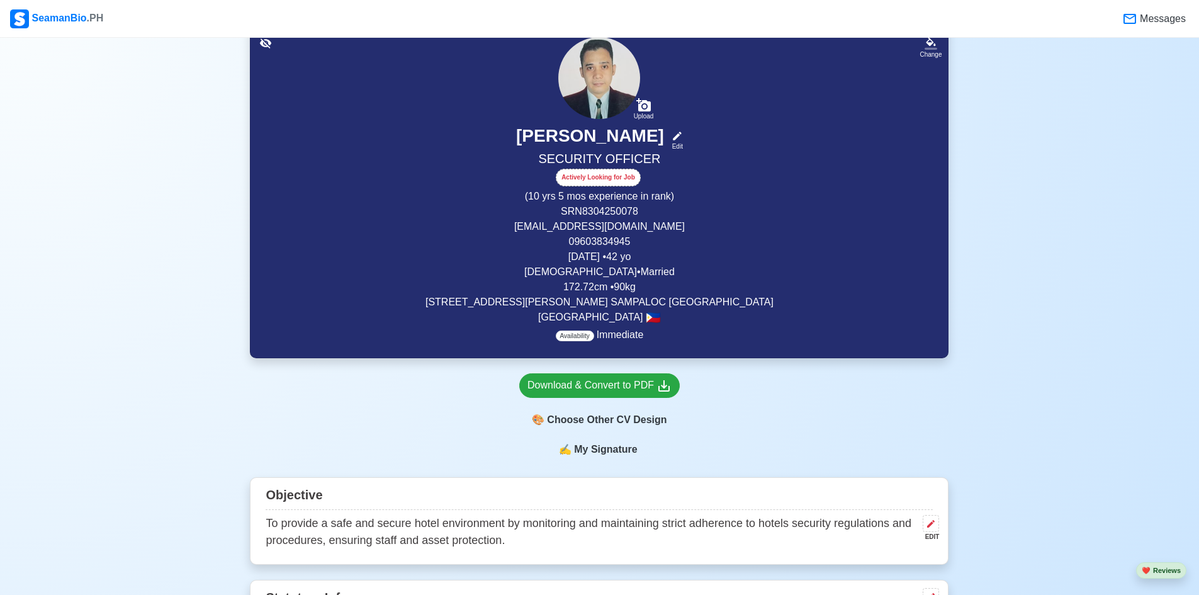
scroll to position [315, 0]
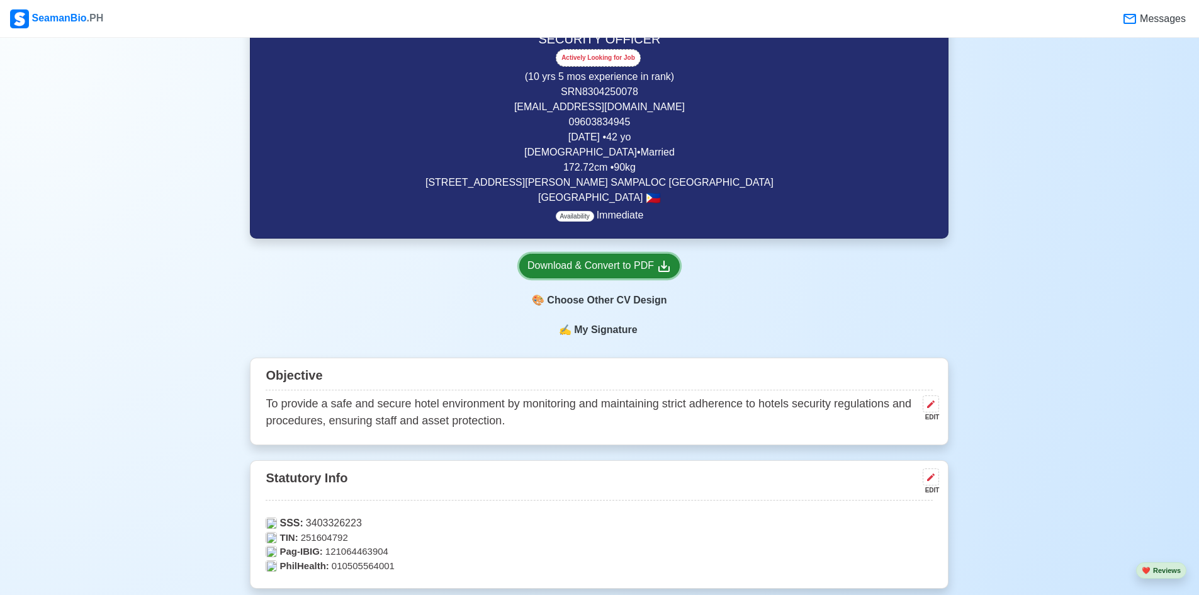
click at [604, 267] on div "Download & Convert to PDF" at bounding box center [600, 266] width 144 height 16
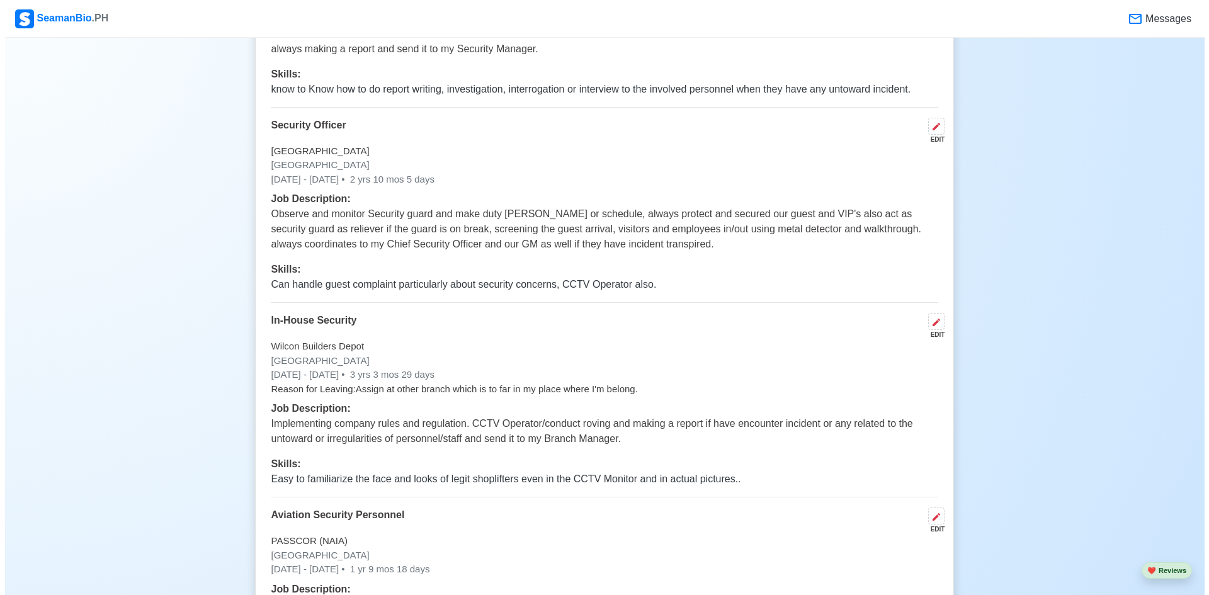
scroll to position [3399, 0]
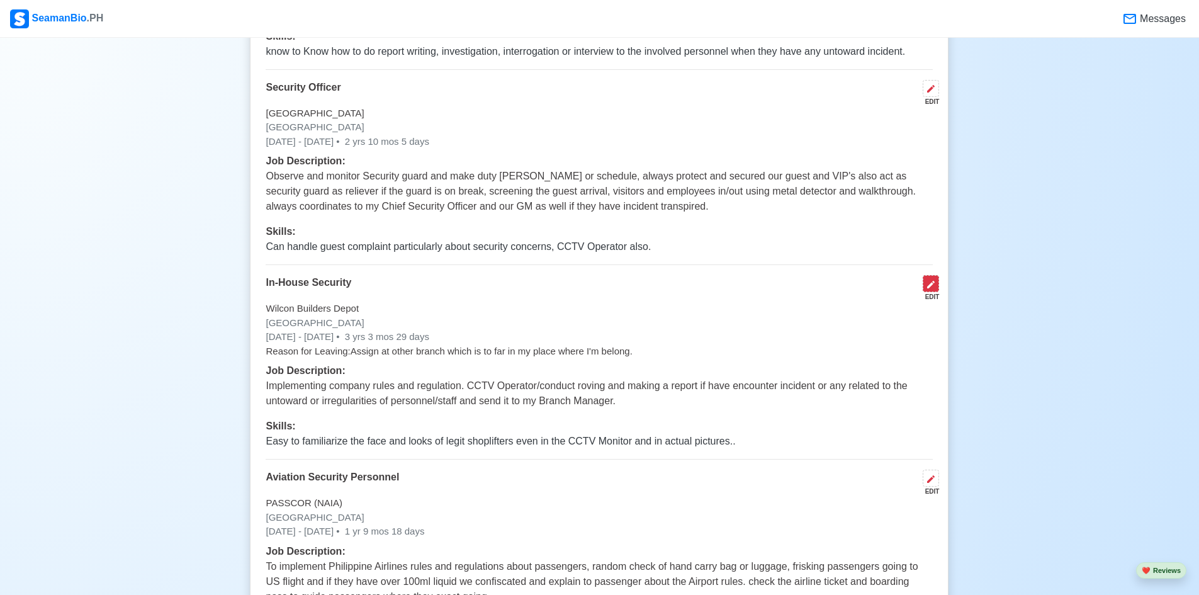
click at [935, 288] on icon at bounding box center [931, 285] width 8 height 8
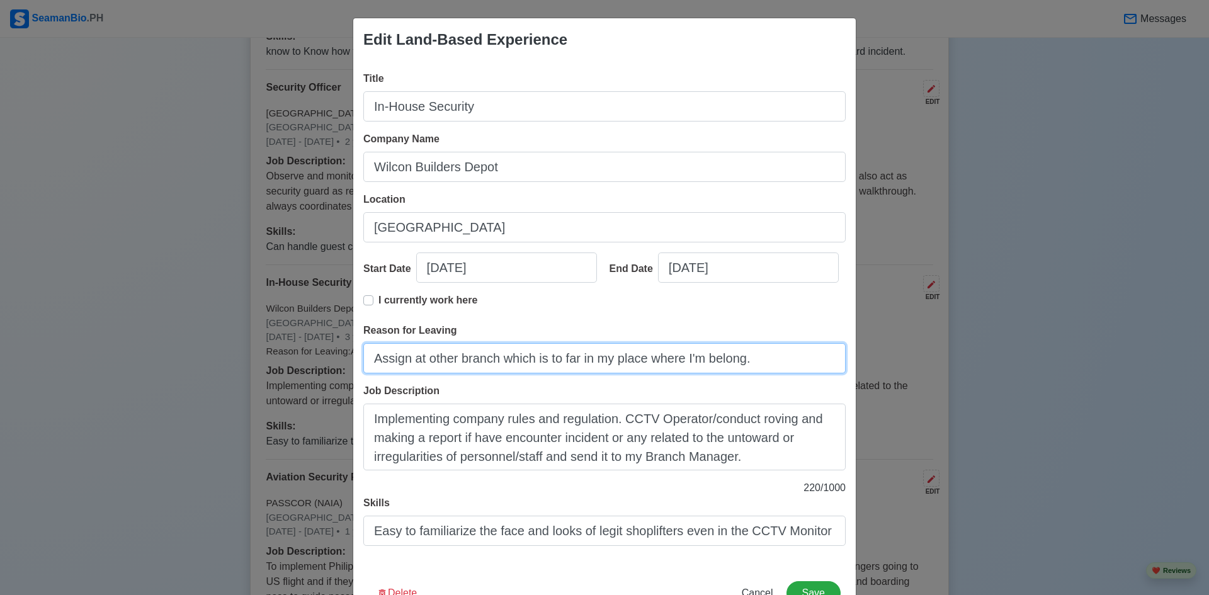
drag, startPoint x: 373, startPoint y: 358, endPoint x: 873, endPoint y: 337, distance: 500.3
click at [873, 337] on div "Edit Land-Based Experience Title In-House Security Company Name Wilcon Builders…" at bounding box center [604, 297] width 1209 height 595
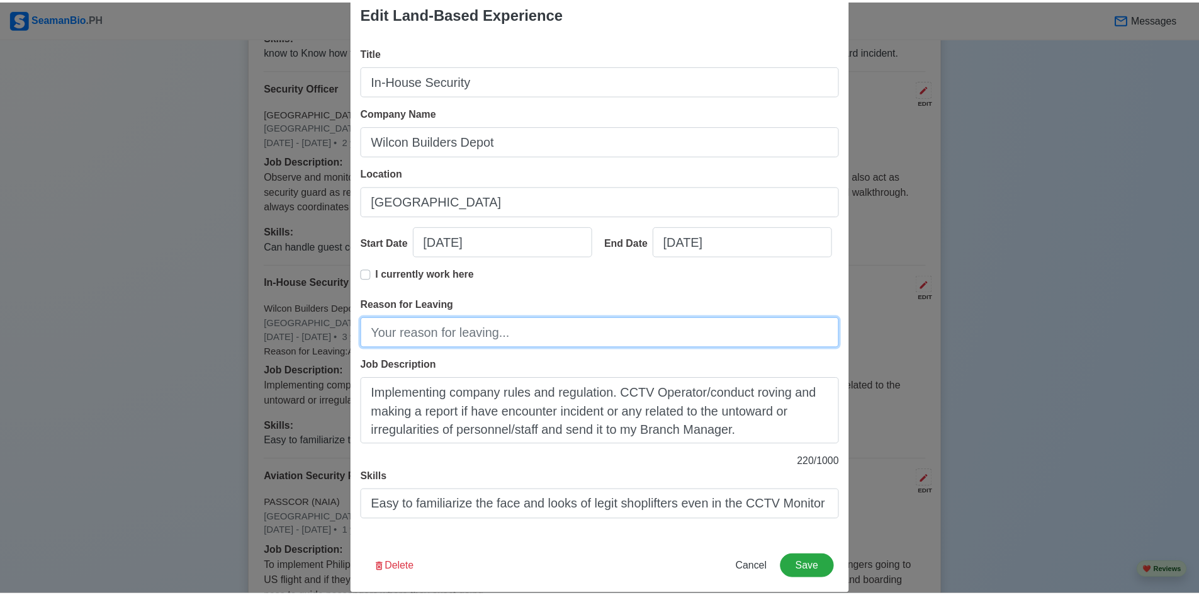
scroll to position [43, 0]
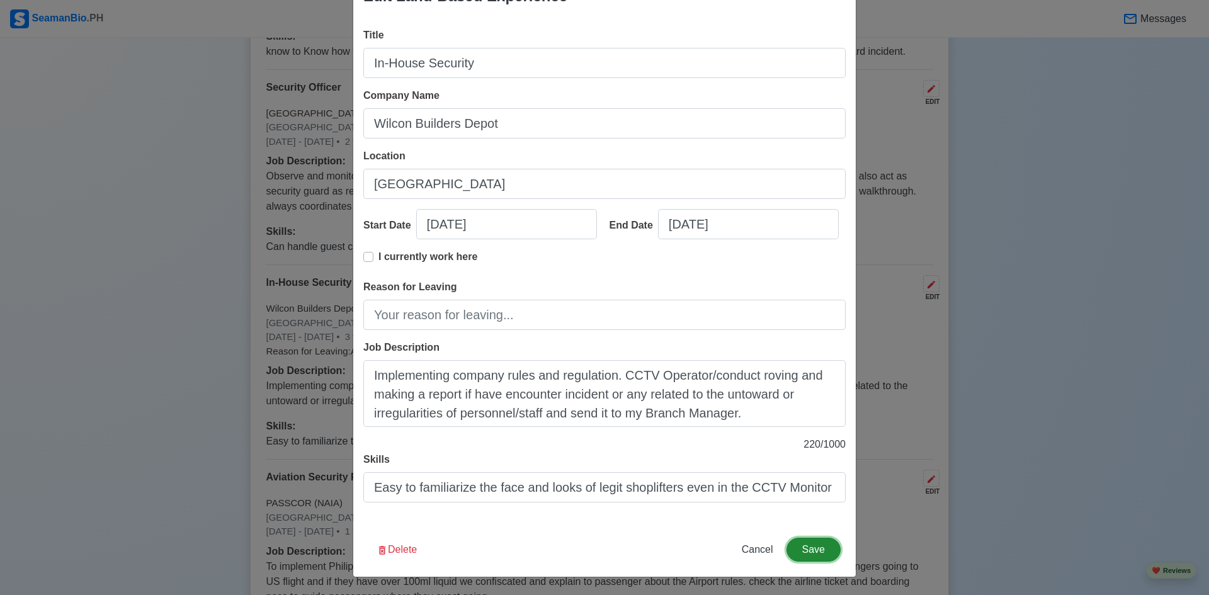
click at [799, 542] on button "Save" at bounding box center [813, 550] width 54 height 24
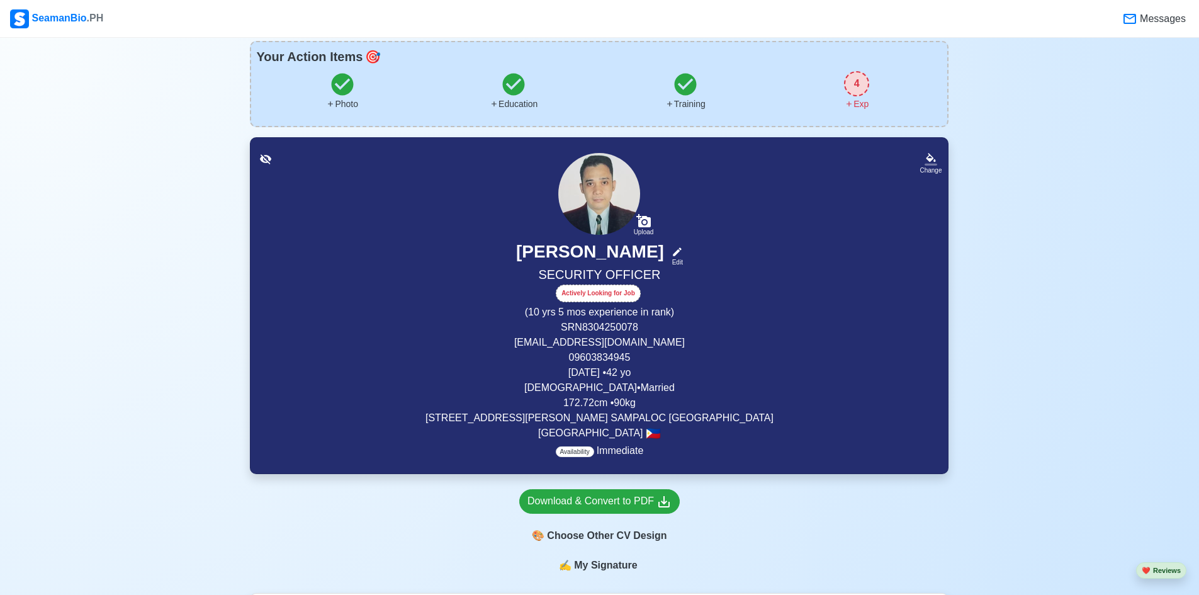
scroll to position [126, 0]
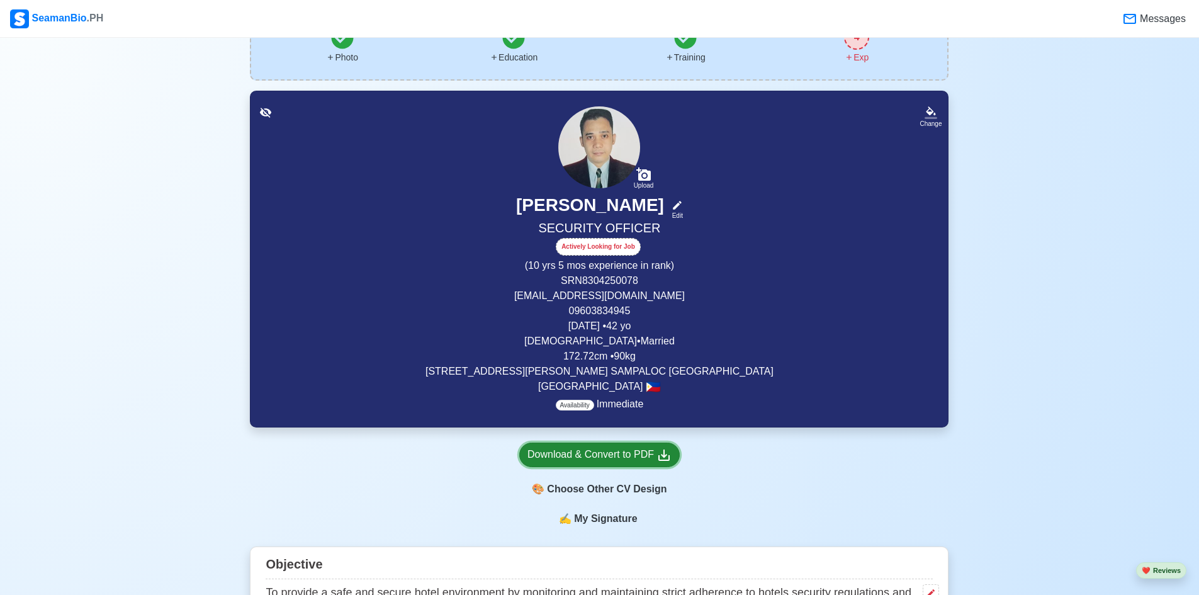
click at [596, 455] on div "Download & Convert to PDF" at bounding box center [600, 455] width 144 height 16
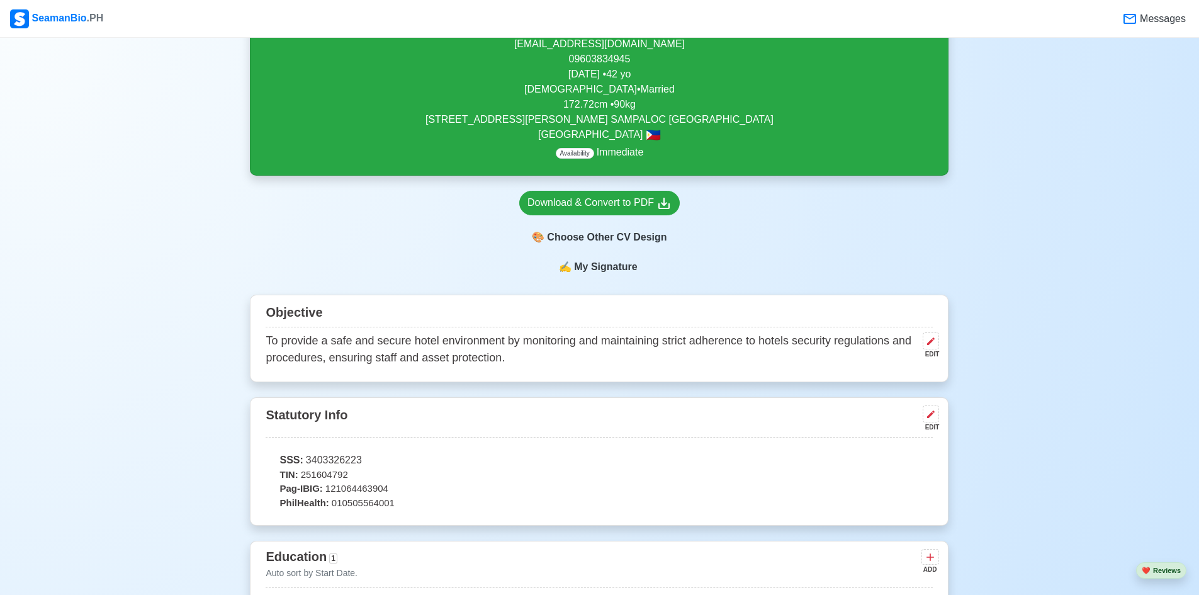
scroll to position [441, 0]
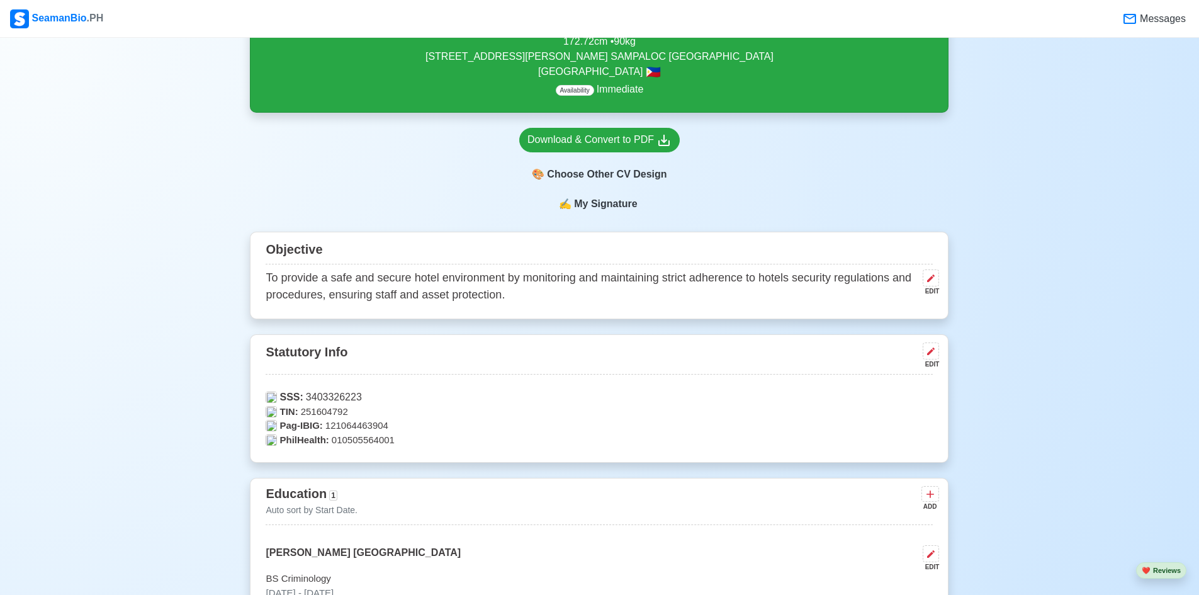
click at [587, 207] on span "My Signature" at bounding box center [606, 203] width 68 height 15
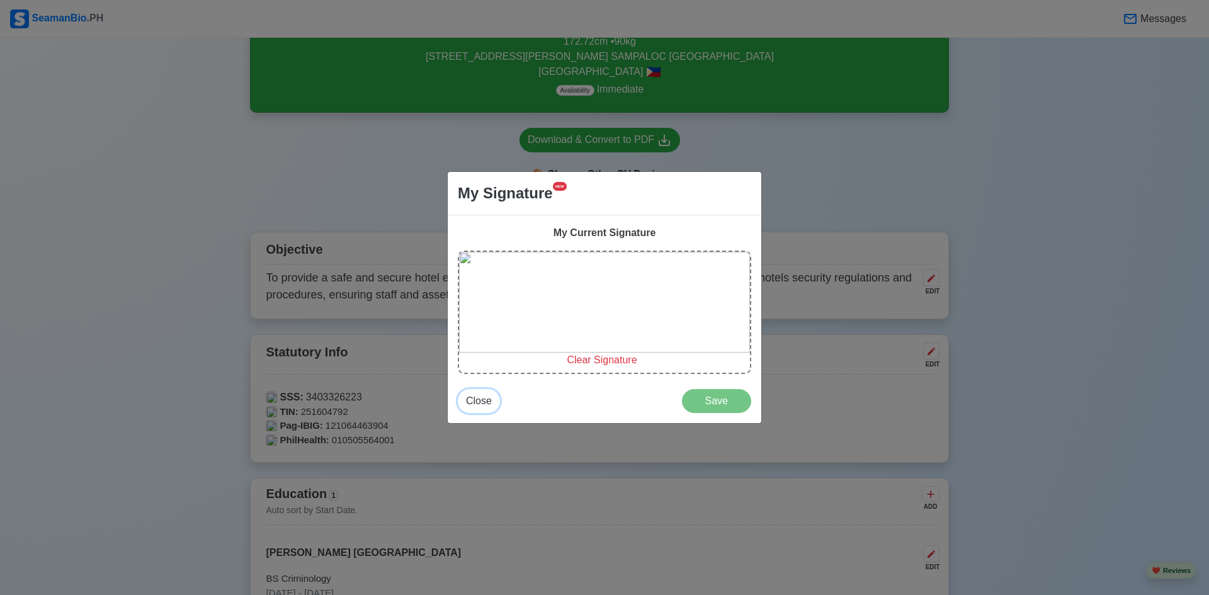
click at [470, 406] on span "Close" at bounding box center [479, 400] width 26 height 11
